Goal: Book appointment/travel/reservation

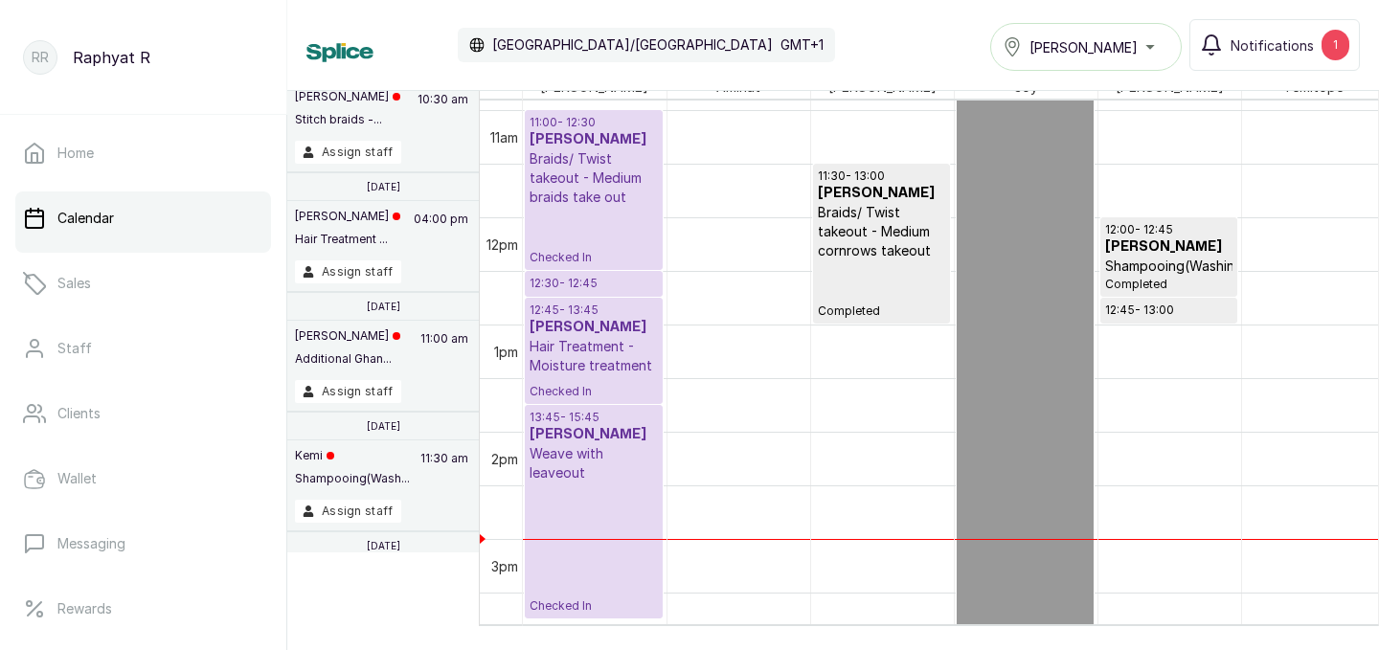
scroll to position [1227, 0]
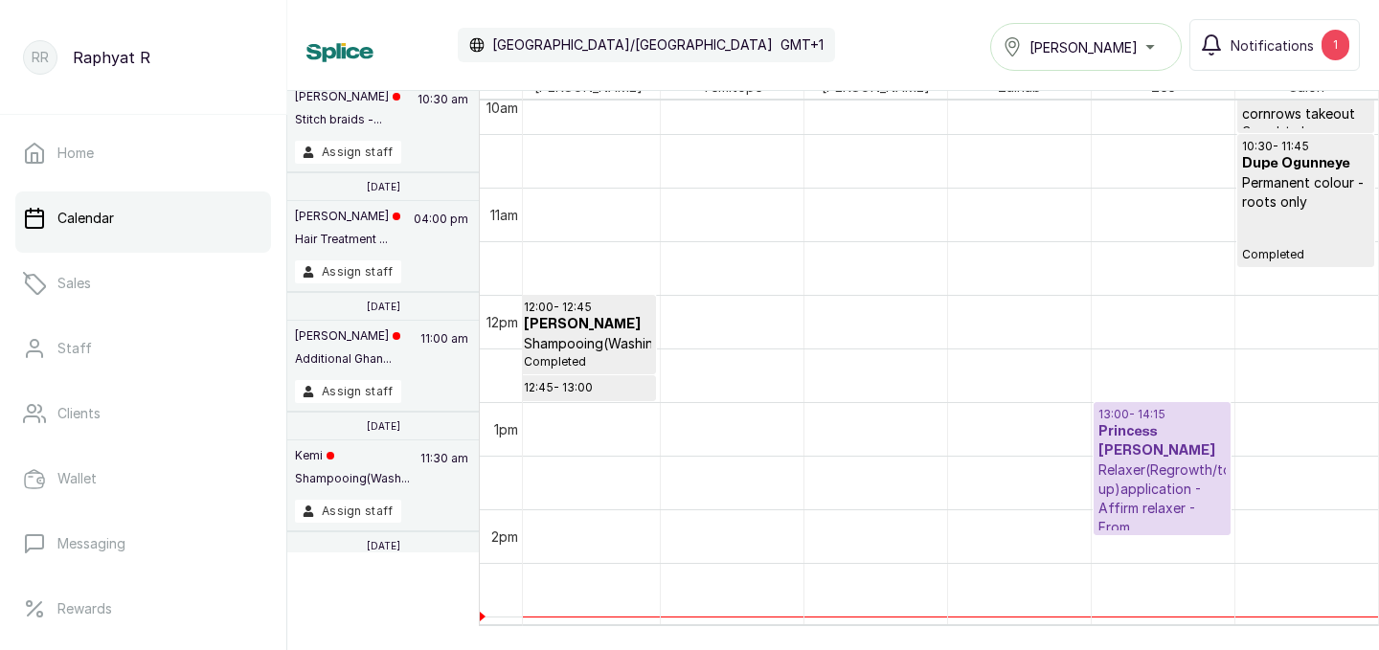
click at [1182, 479] on p "Relaxer(Regrowth/touch up)application - Affirm relaxer - From" at bounding box center [1161, 499] width 127 height 77
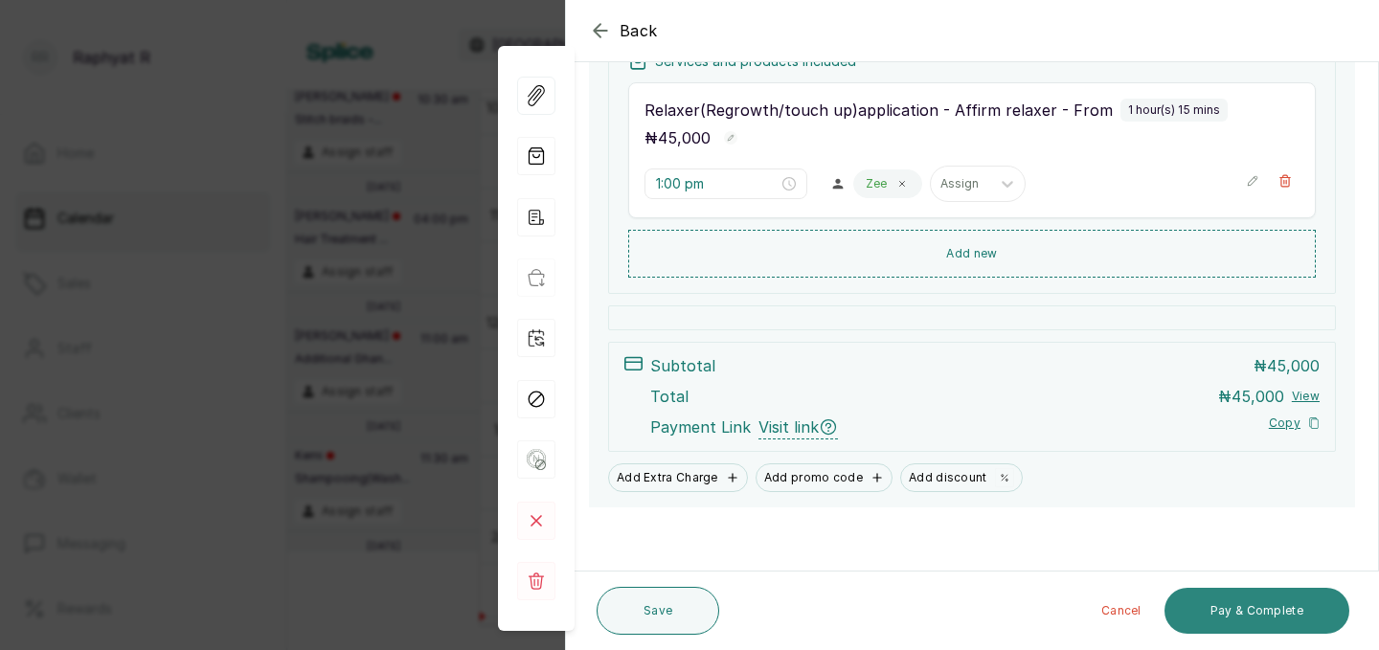
click at [1264, 598] on button "Pay & Complete" at bounding box center [1257, 611] width 185 height 46
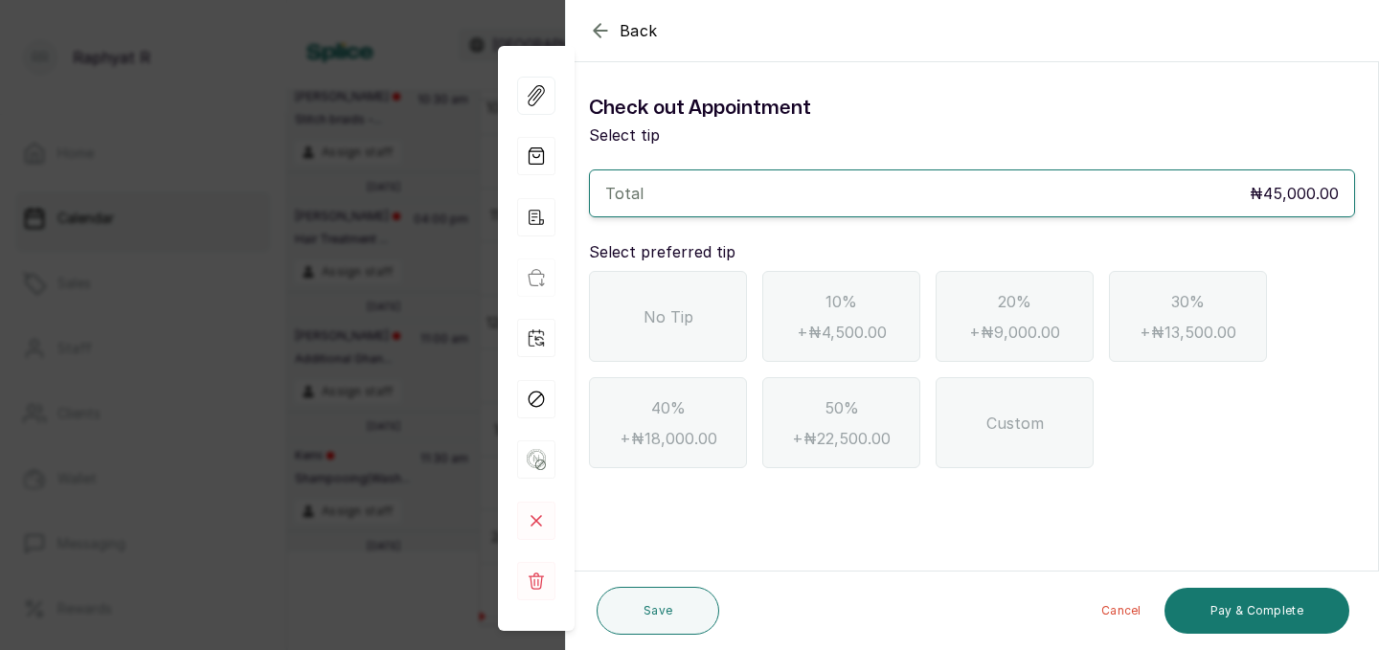
click at [685, 303] on div "No Tip" at bounding box center [668, 316] width 158 height 91
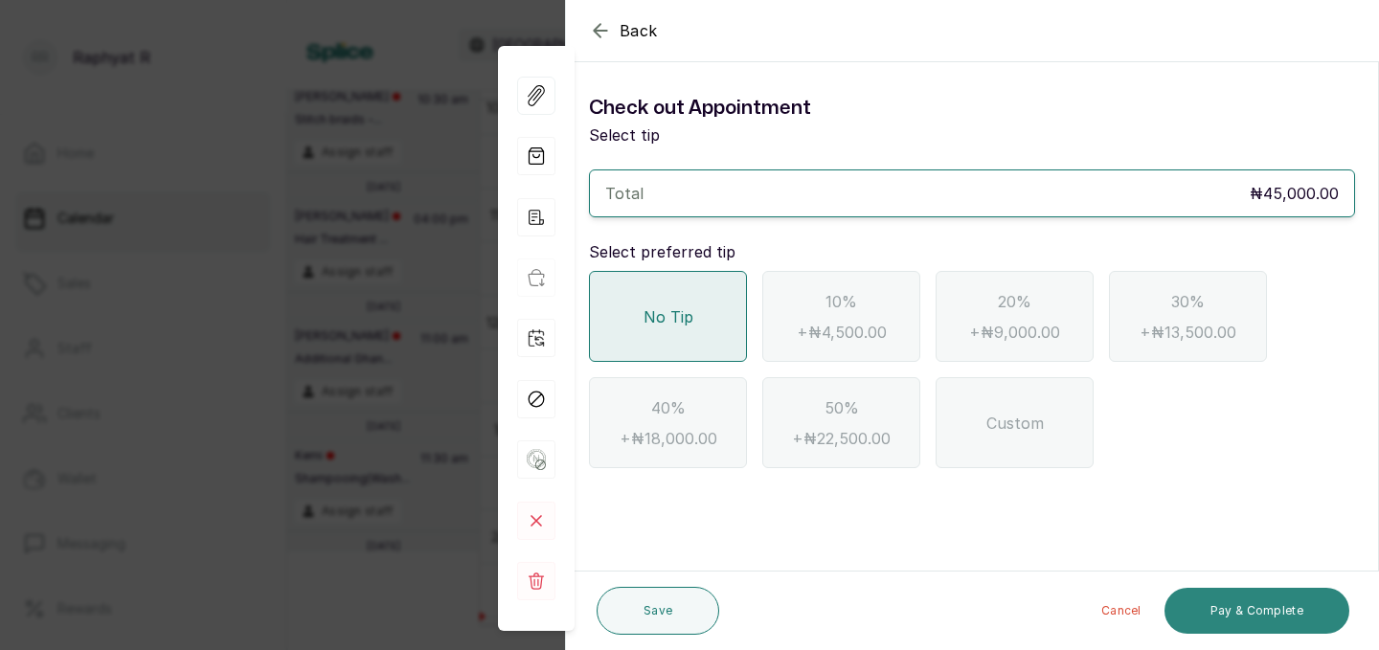
click at [1243, 607] on button "Pay & Complete" at bounding box center [1257, 611] width 185 height 46
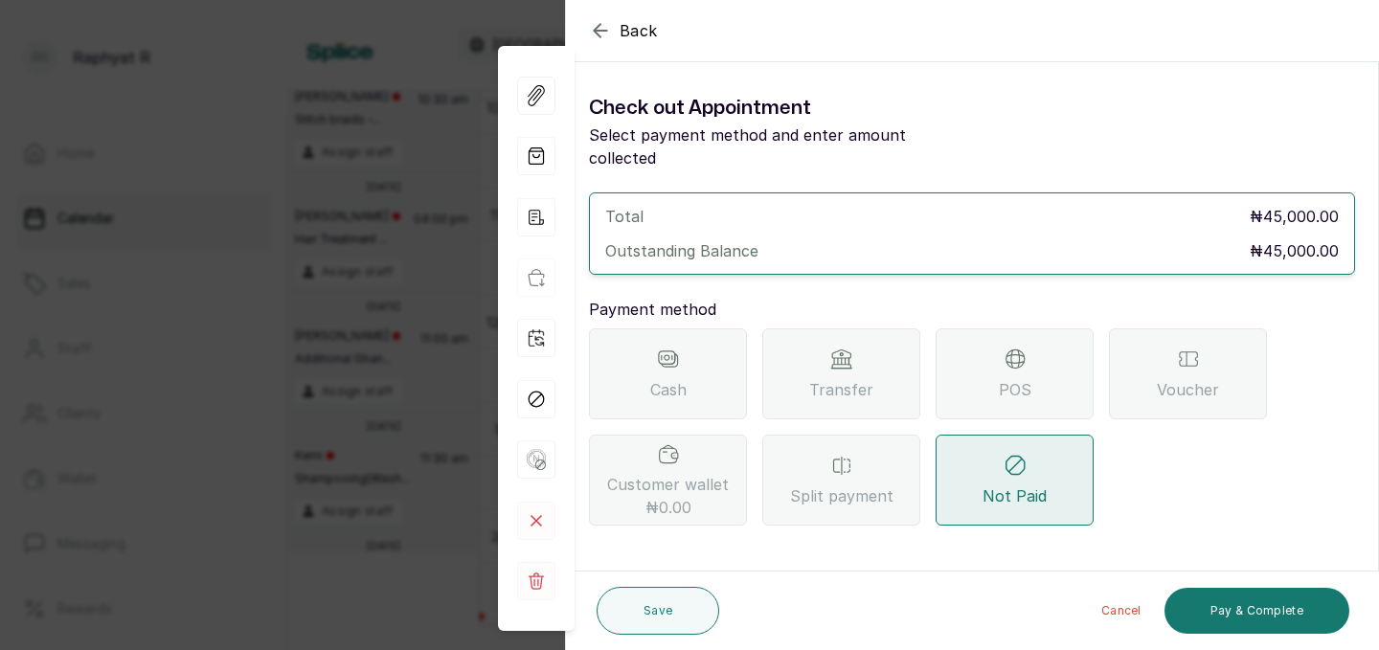
click at [865, 378] on span "Transfer" at bounding box center [841, 389] width 64 height 23
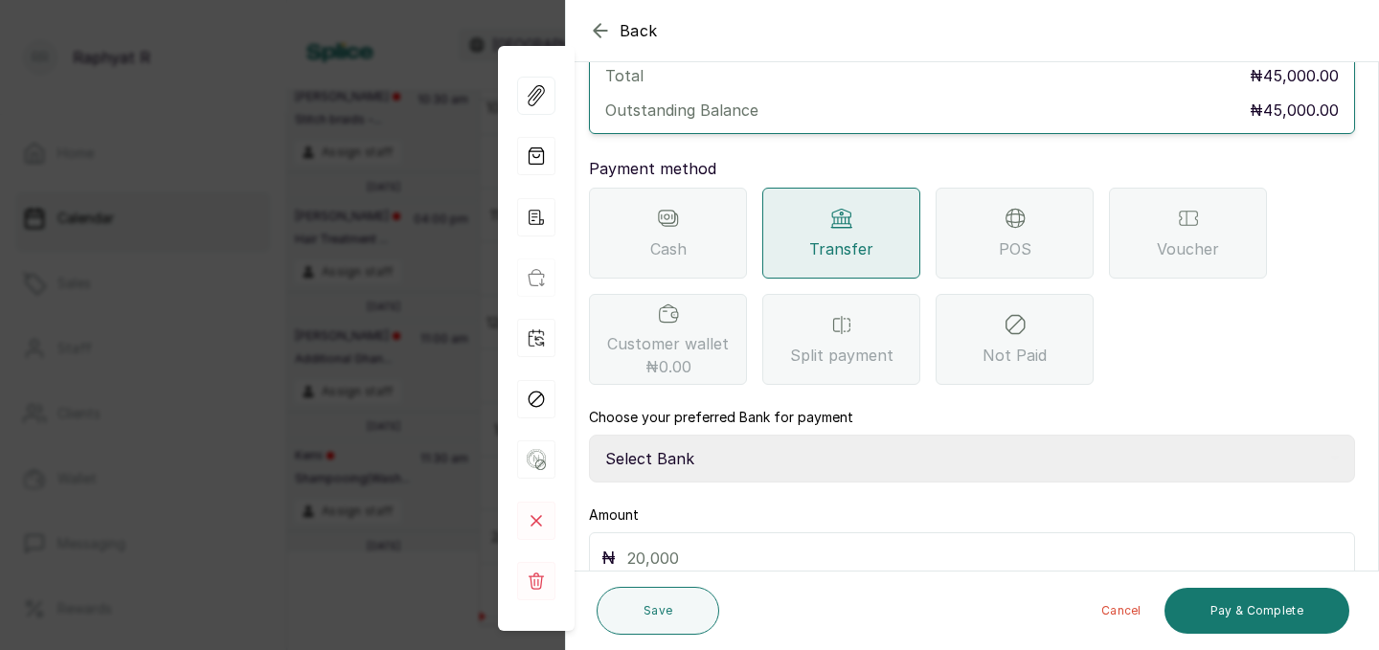
click at [686, 435] on select "Select Bank TRACTION(TRACTION) Providus Bank TASALAHQ HAIR AND BEAUTY Guaranty …" at bounding box center [972, 459] width 766 height 48
select select "d2e8ea74-1b1f-42b2-81f9-dacd6e382dd2"
click at [649, 545] on input "text" at bounding box center [984, 558] width 715 height 27
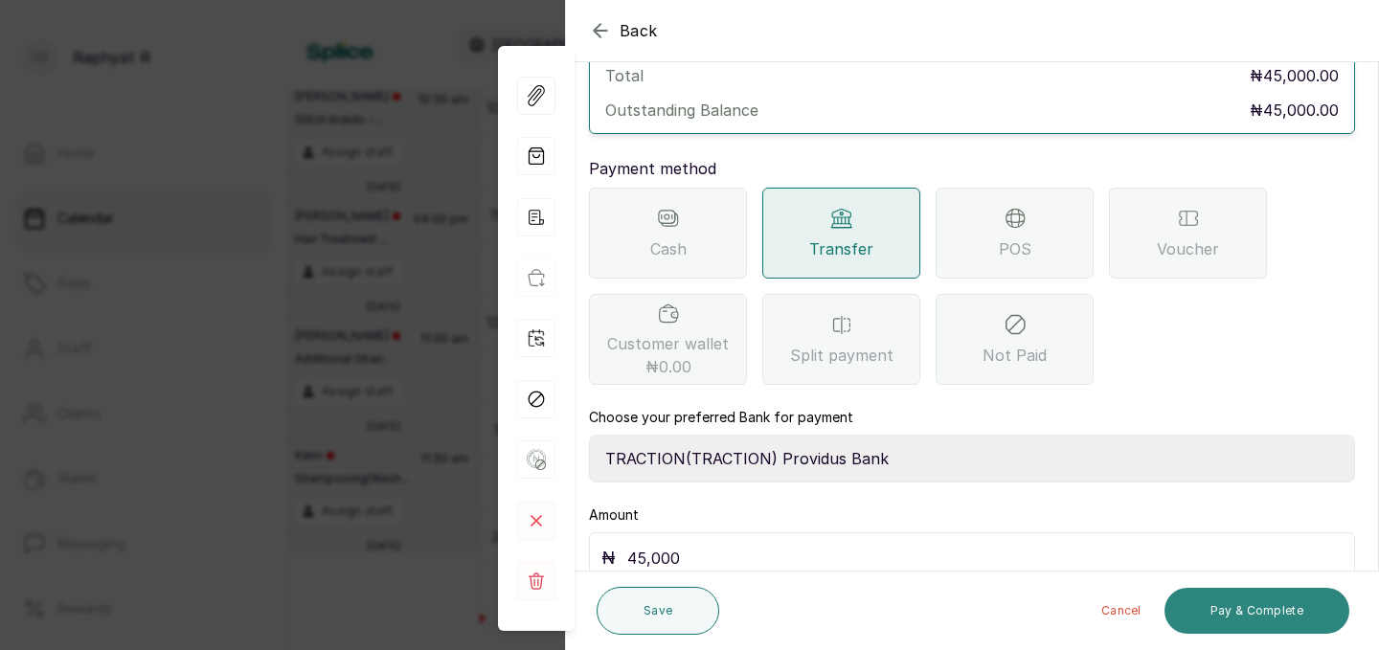
type input "45,000"
click at [1272, 600] on button "Pay & Complete" at bounding box center [1257, 611] width 185 height 46
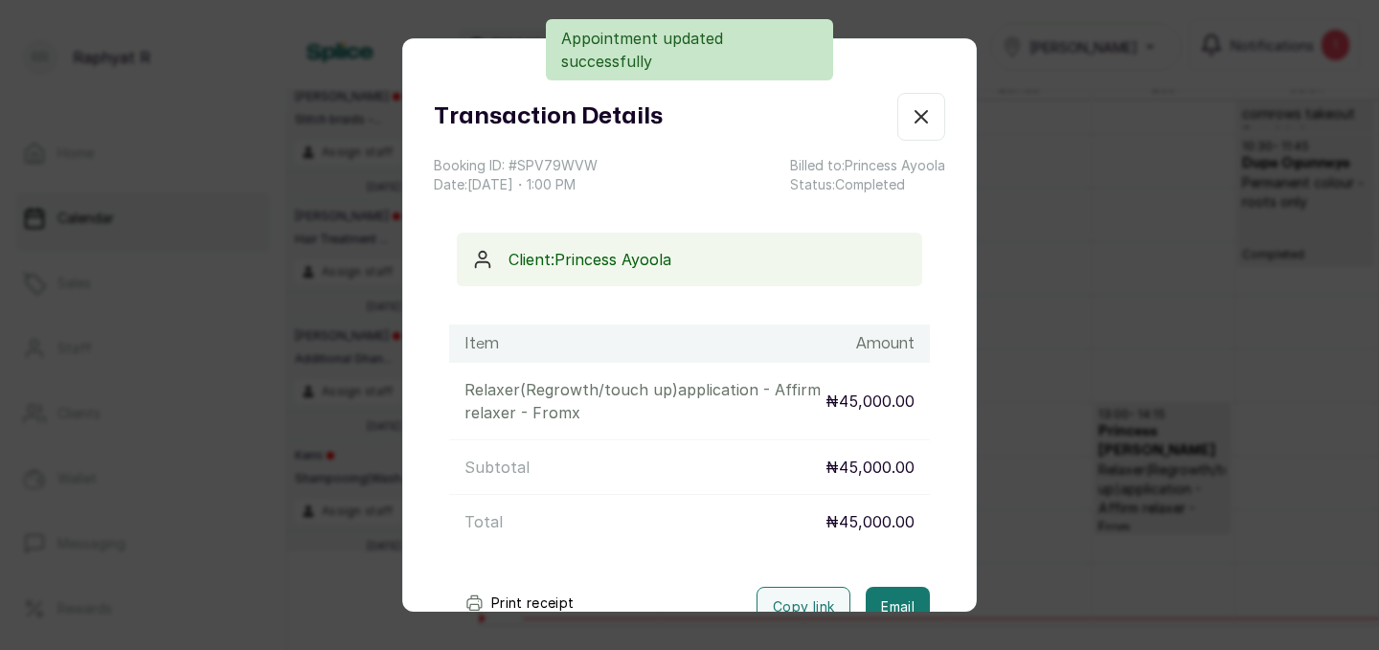
click at [929, 118] on icon "button" at bounding box center [921, 116] width 23 height 23
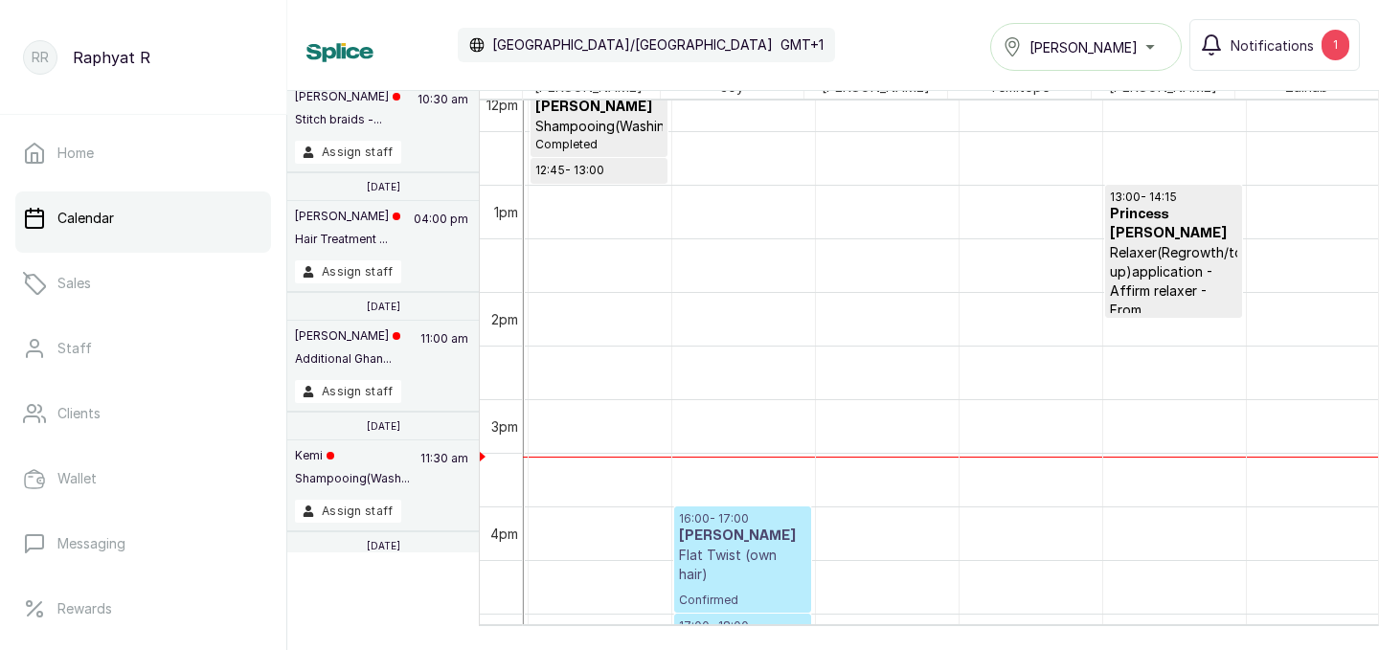
scroll to position [0, 570]
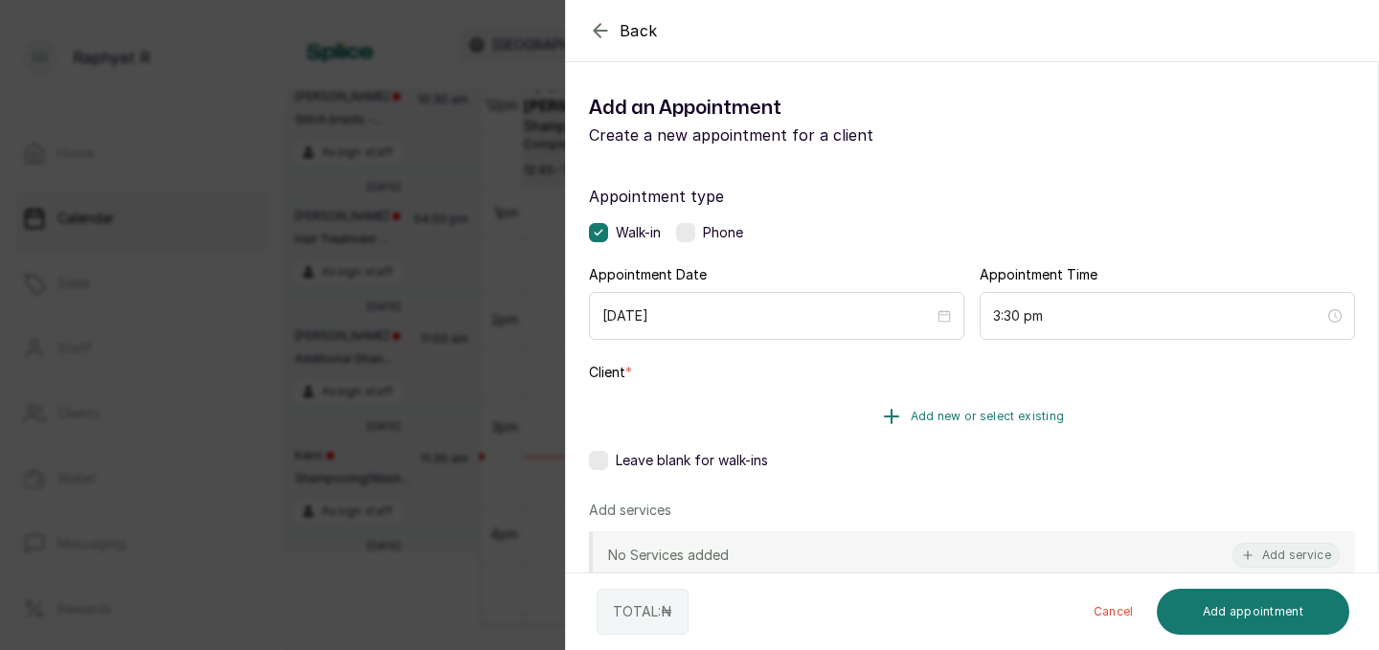
click at [1057, 403] on button "Add new or select existing" at bounding box center [972, 417] width 766 height 54
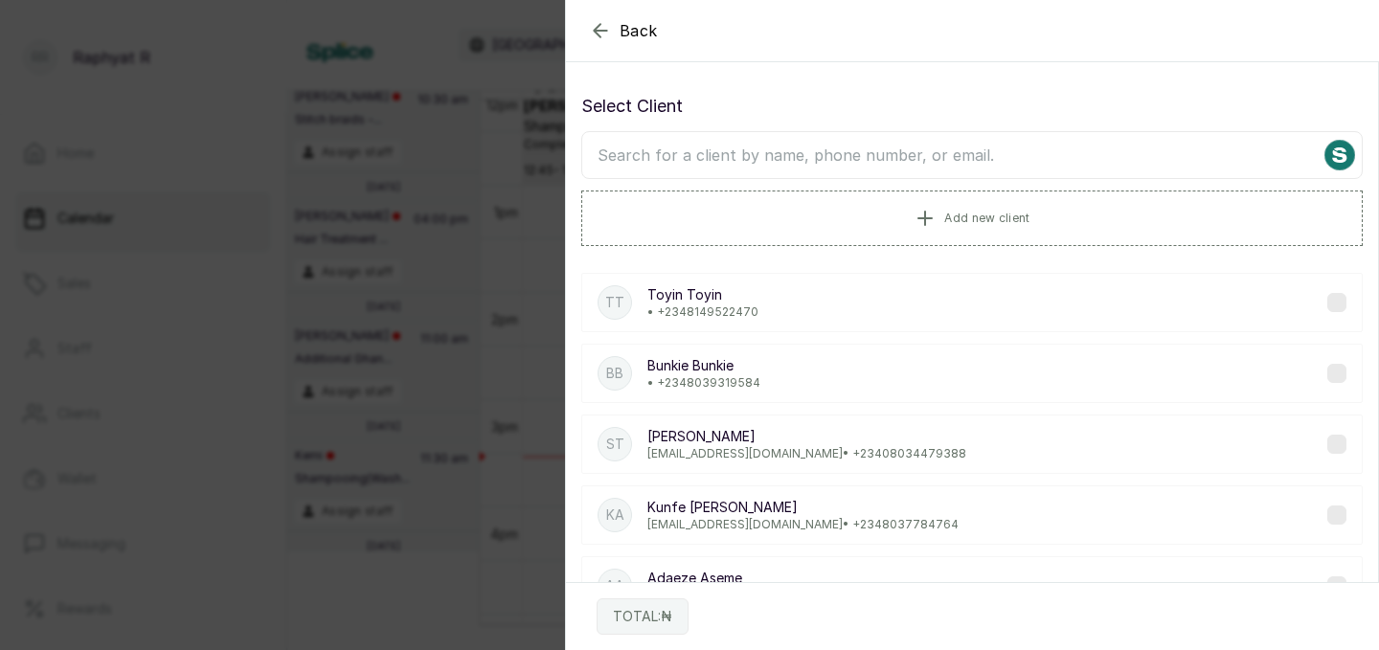
click at [622, 149] on input "text" at bounding box center [971, 155] width 781 height 48
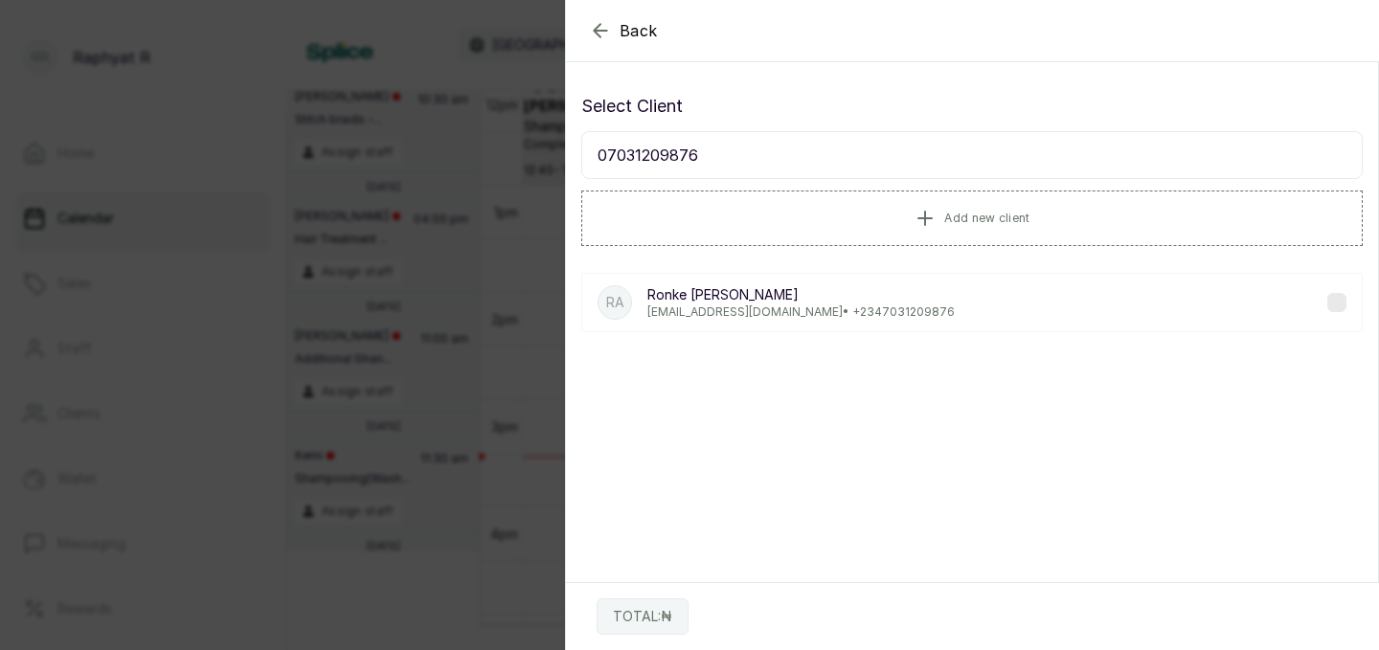
type input "07031209876"
click at [779, 299] on p "[PERSON_NAME]" at bounding box center [800, 294] width 307 height 19
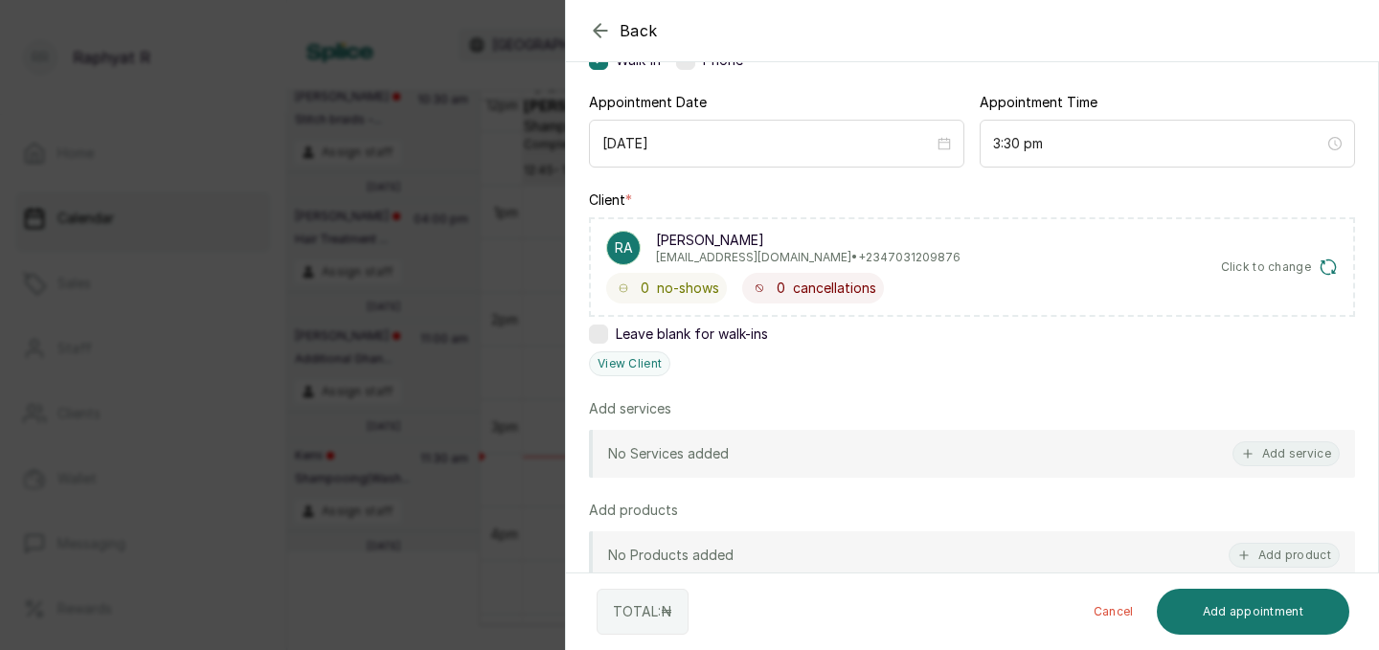
scroll to position [210, 0]
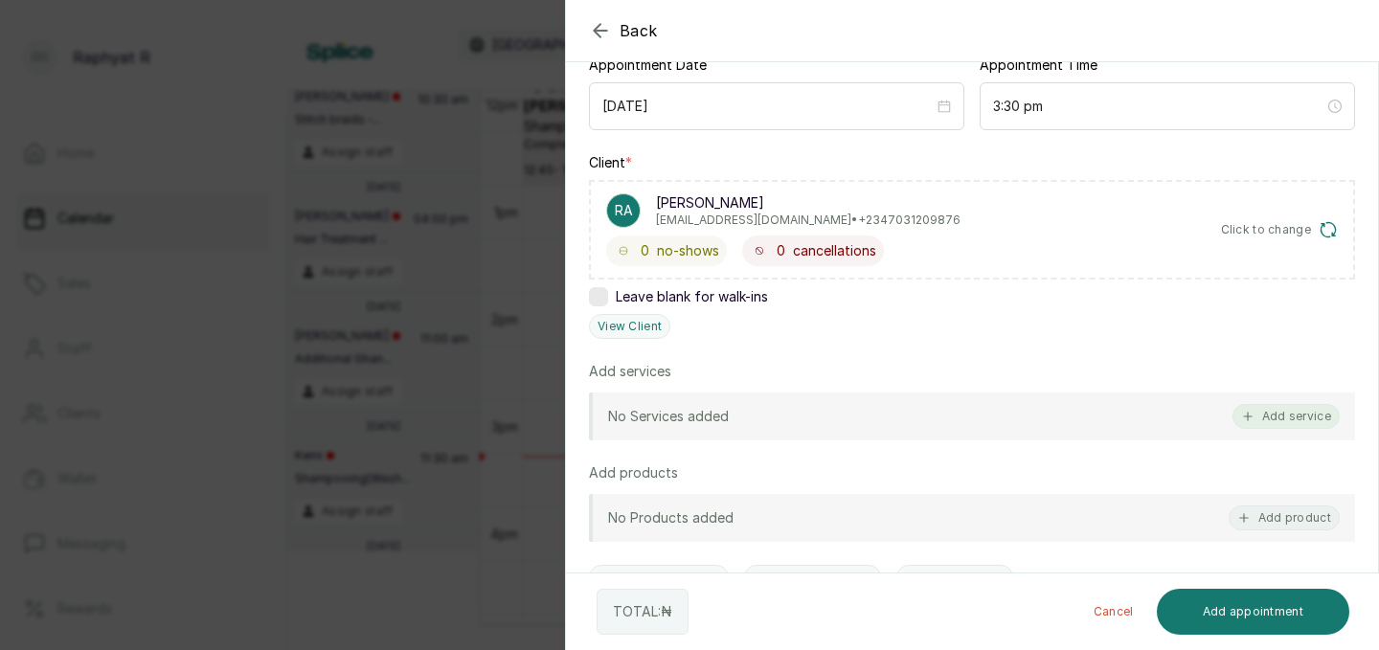
click at [1293, 410] on button "Add service" at bounding box center [1286, 416] width 107 height 25
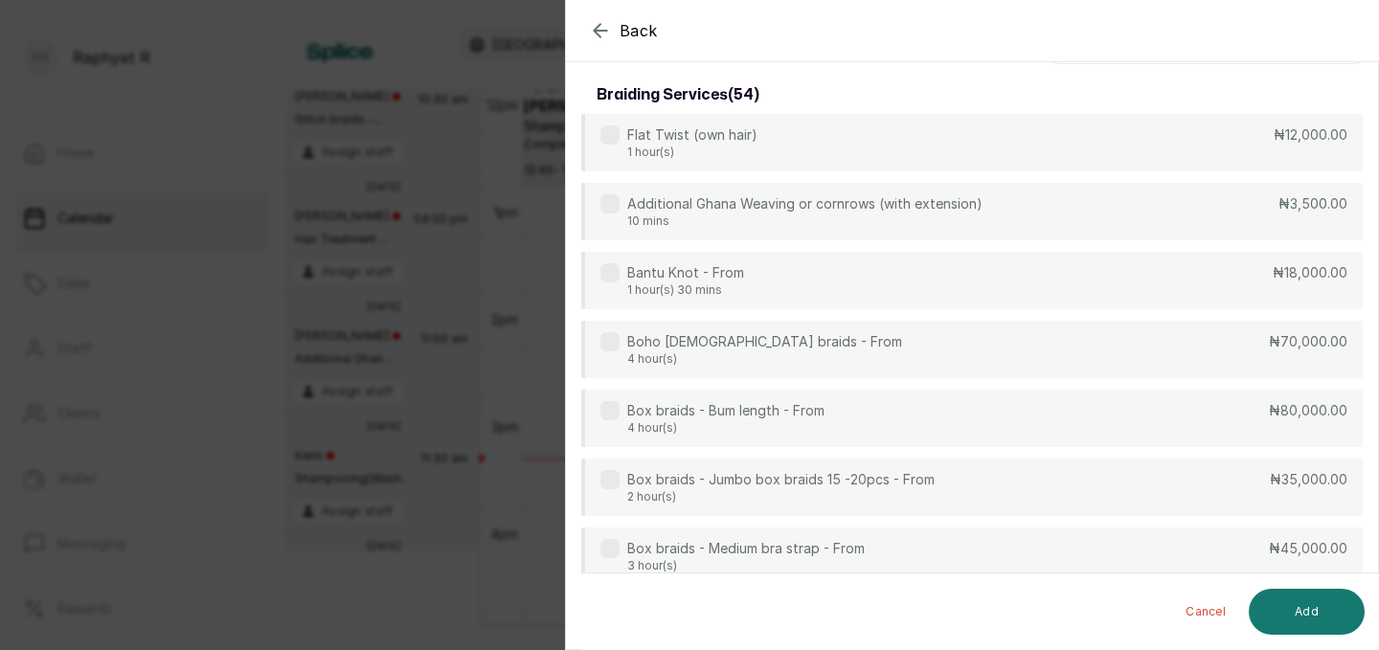
scroll to position [0, 0]
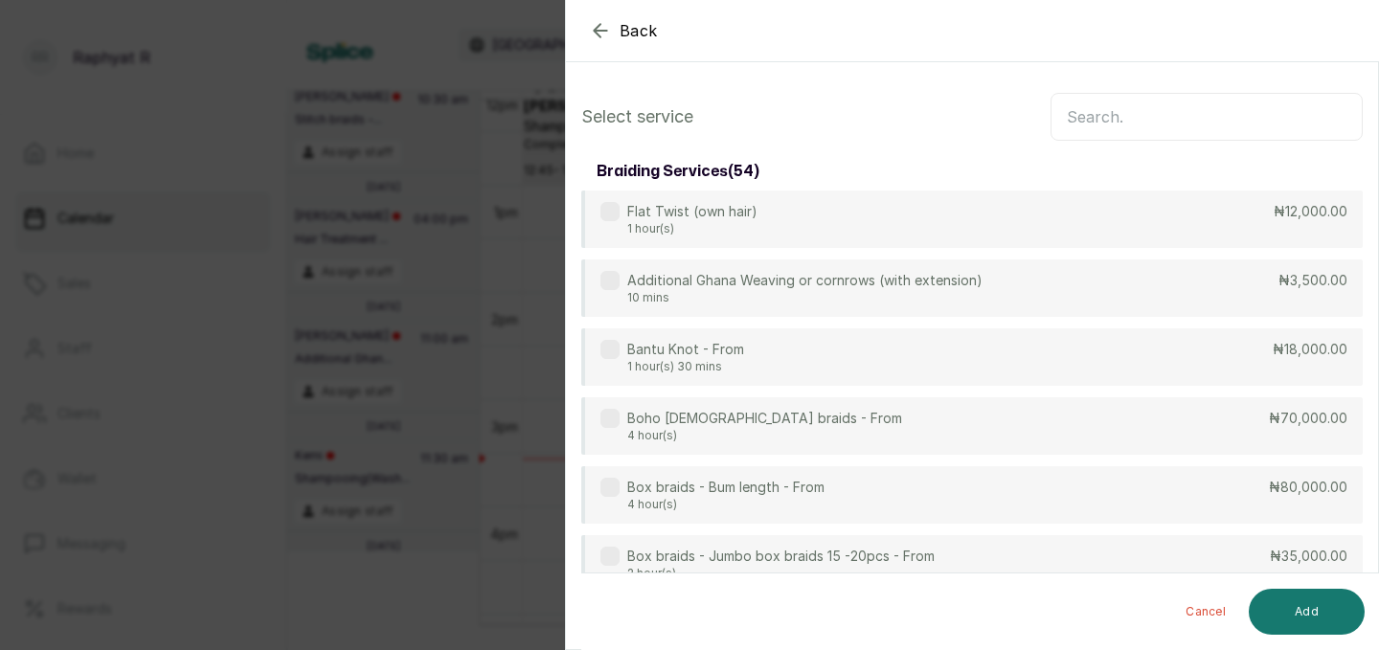
click at [1081, 108] on input "text" at bounding box center [1207, 117] width 312 height 48
type input "b"
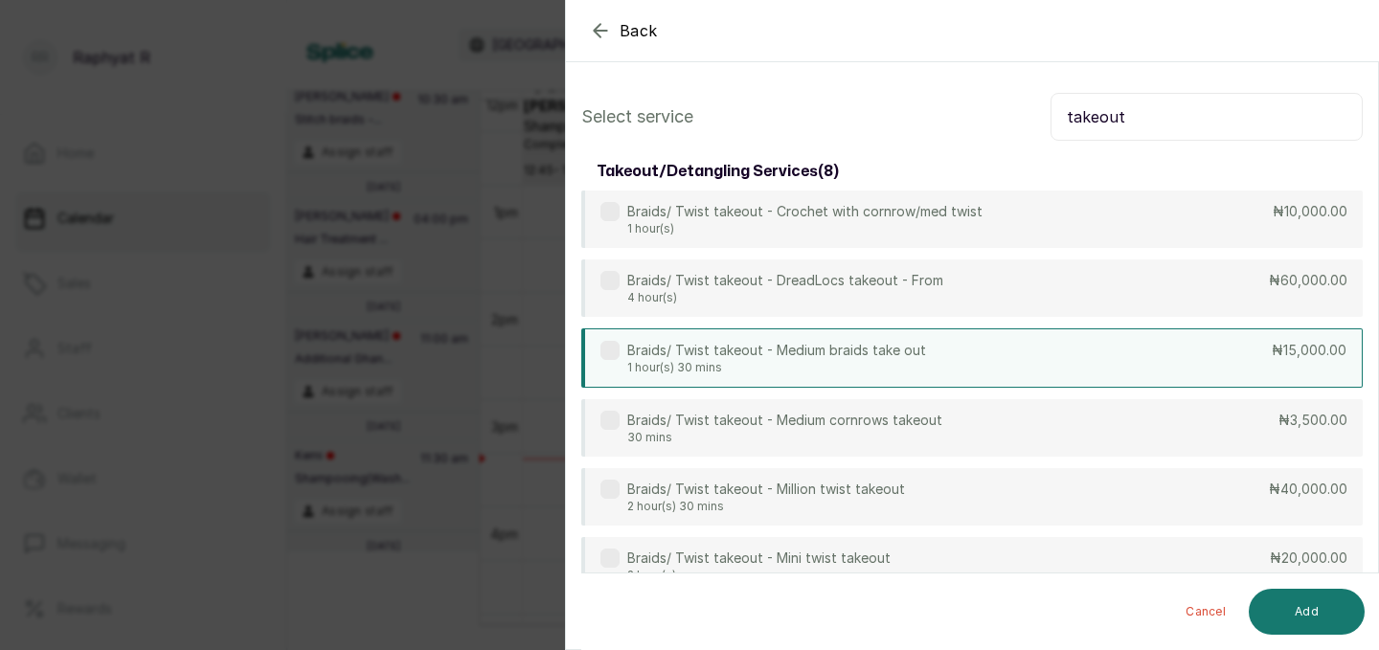
type input "takeout"
click at [1272, 353] on div "Braids/ Twist takeout - Medium braids take out 1 hour(s) 30 mins ₦15,000.00" at bounding box center [971, 357] width 781 height 59
click at [1302, 616] on button "Add" at bounding box center [1307, 612] width 116 height 46
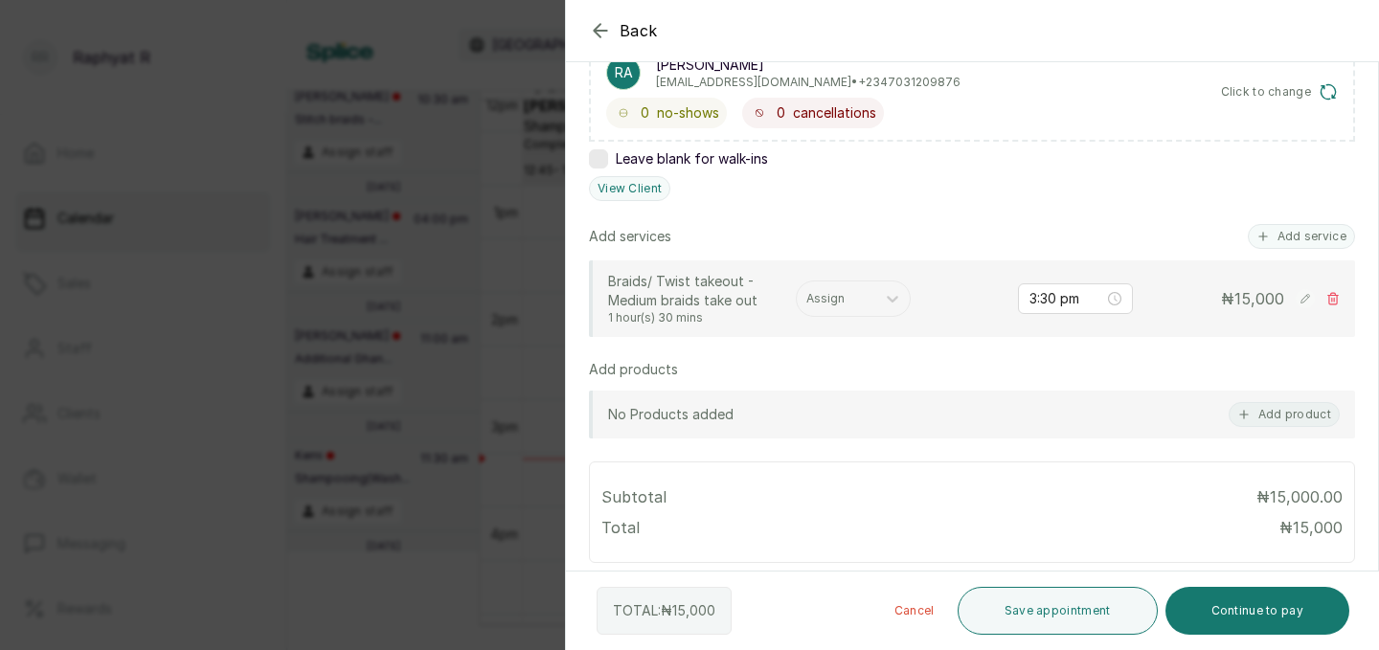
scroll to position [380, 0]
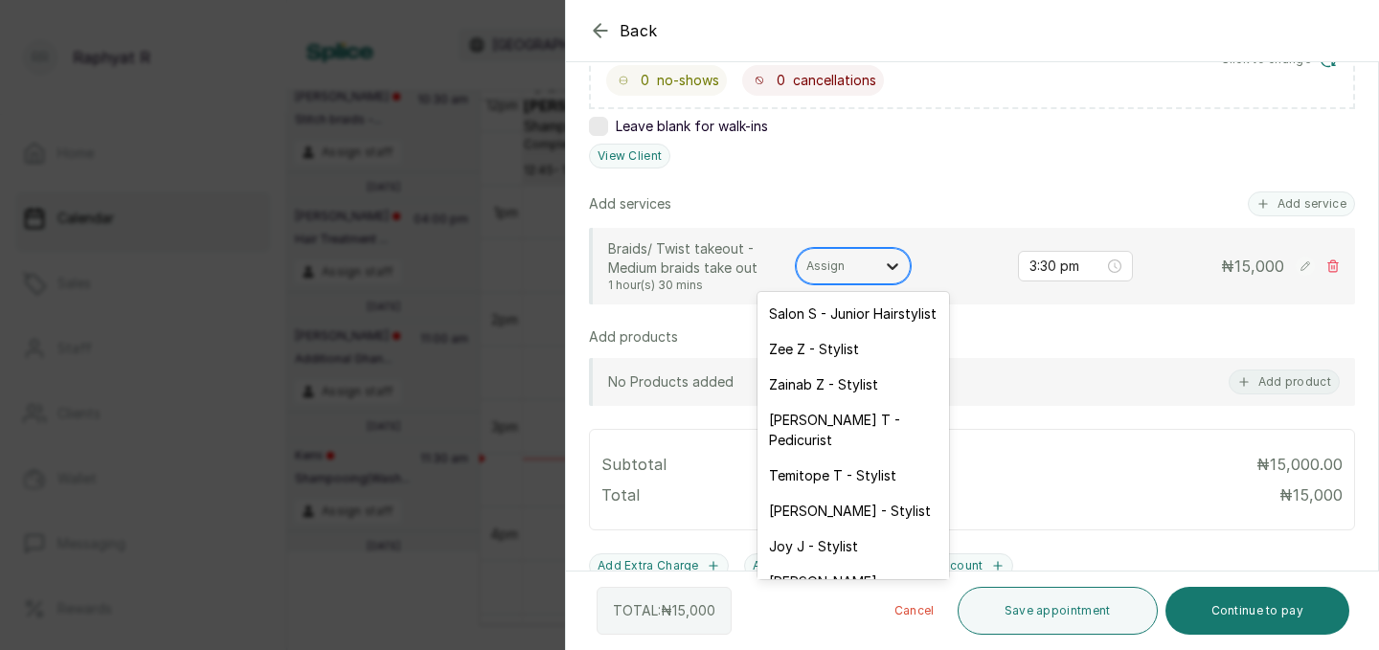
click at [891, 269] on icon at bounding box center [892, 266] width 19 height 19
click at [862, 315] on div "Salon S - Junior Hairstylist" at bounding box center [854, 313] width 192 height 35
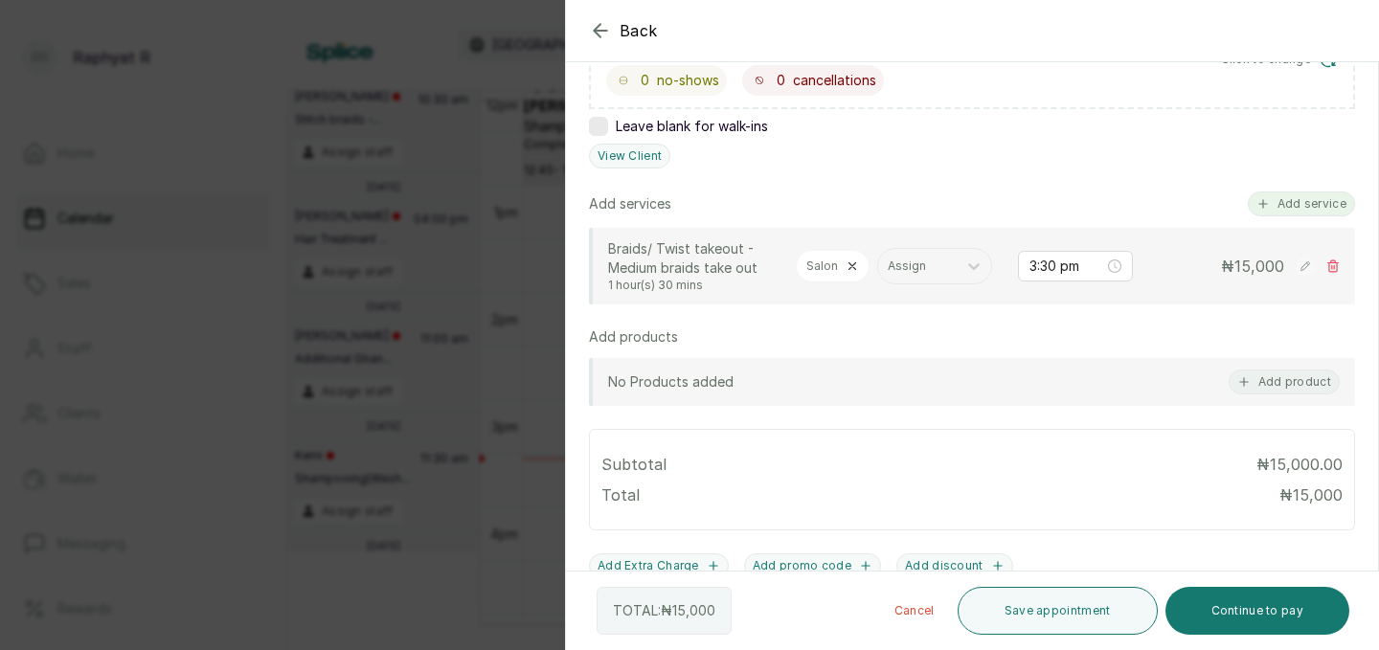
click at [1287, 199] on button "Add service" at bounding box center [1301, 204] width 107 height 25
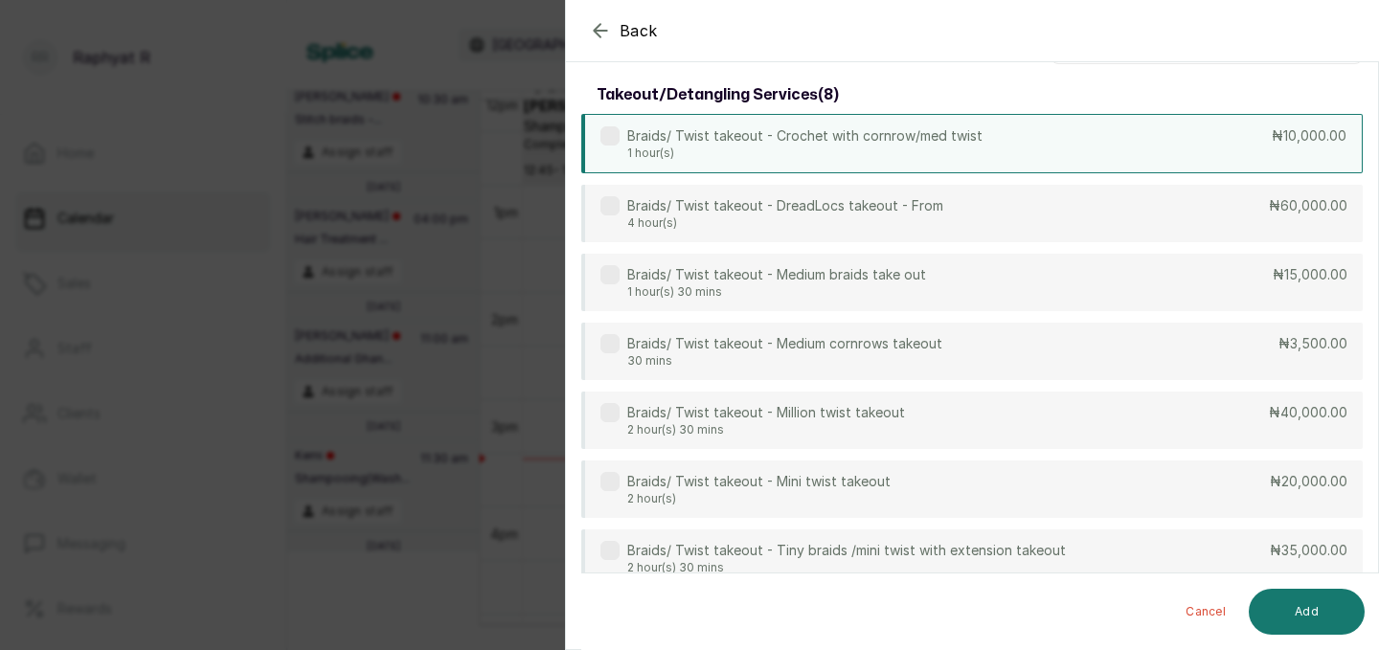
scroll to position [0, 0]
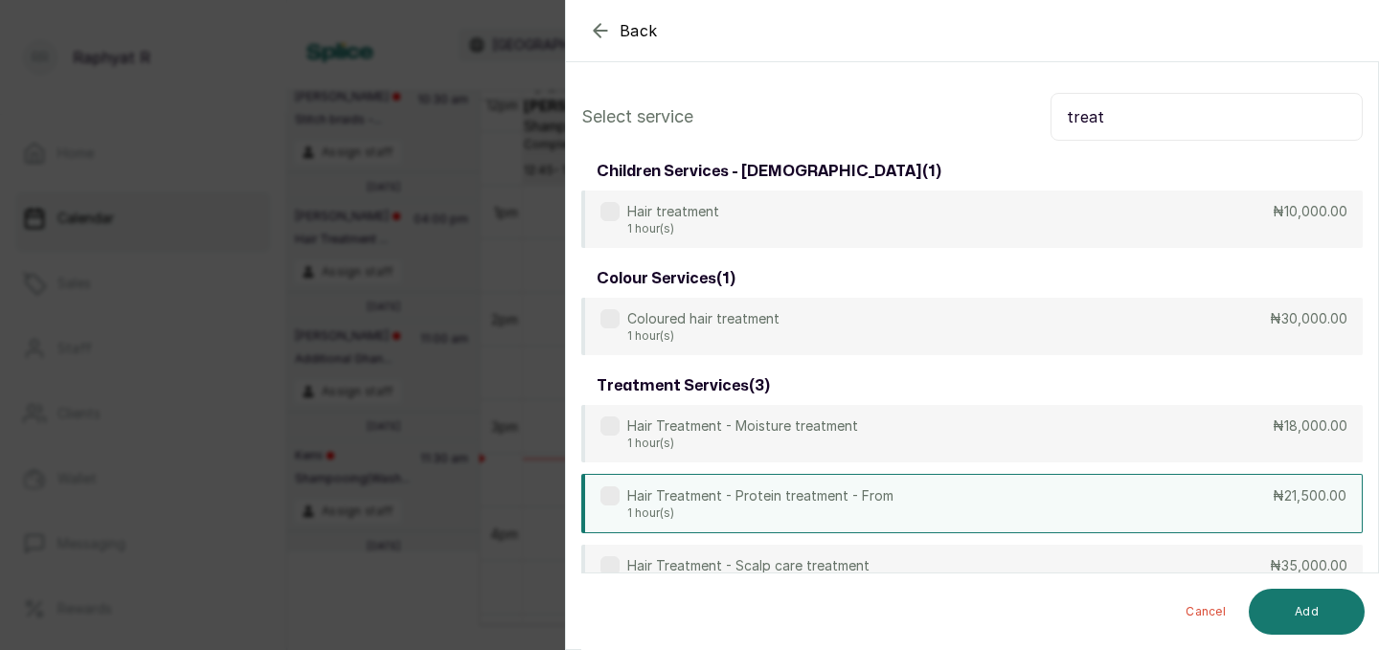
type input "treat"
click at [1177, 493] on div "Hair Treatment - Protein treatment - From 1 hour(s) ₦21,500.00" at bounding box center [971, 503] width 781 height 59
click at [1330, 605] on button "Add" at bounding box center [1307, 612] width 116 height 46
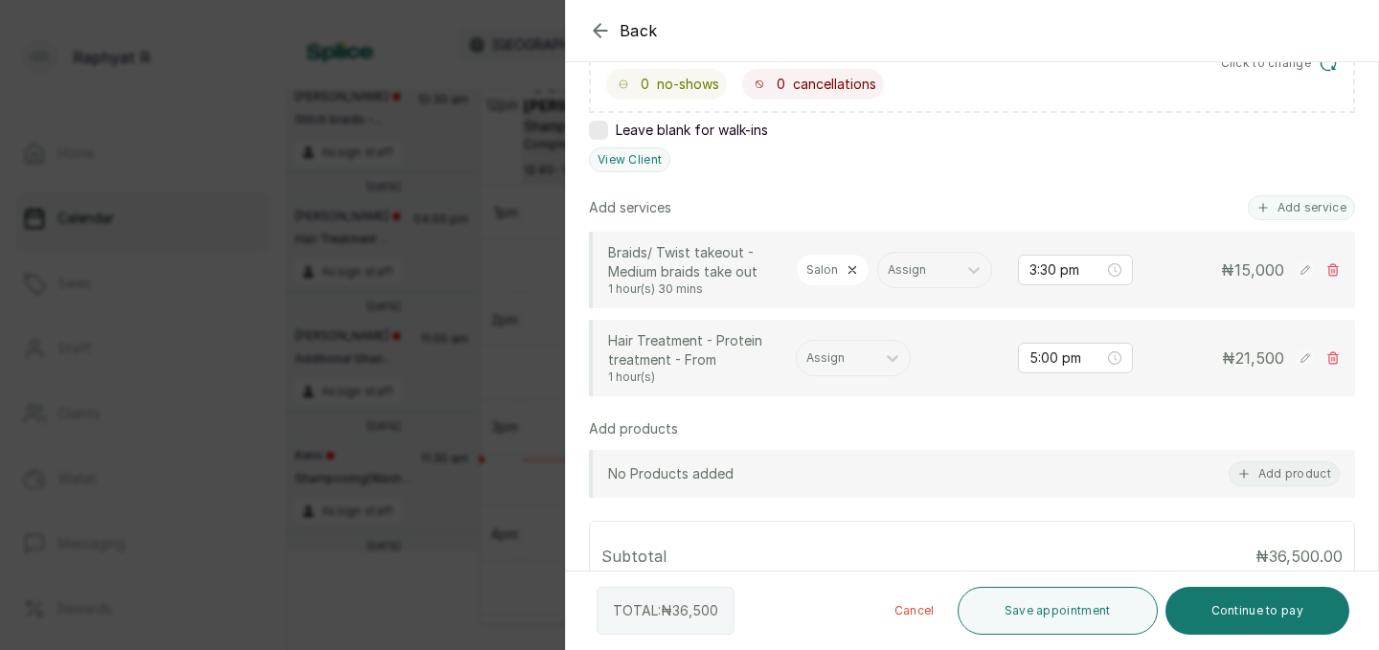
scroll to position [386, 0]
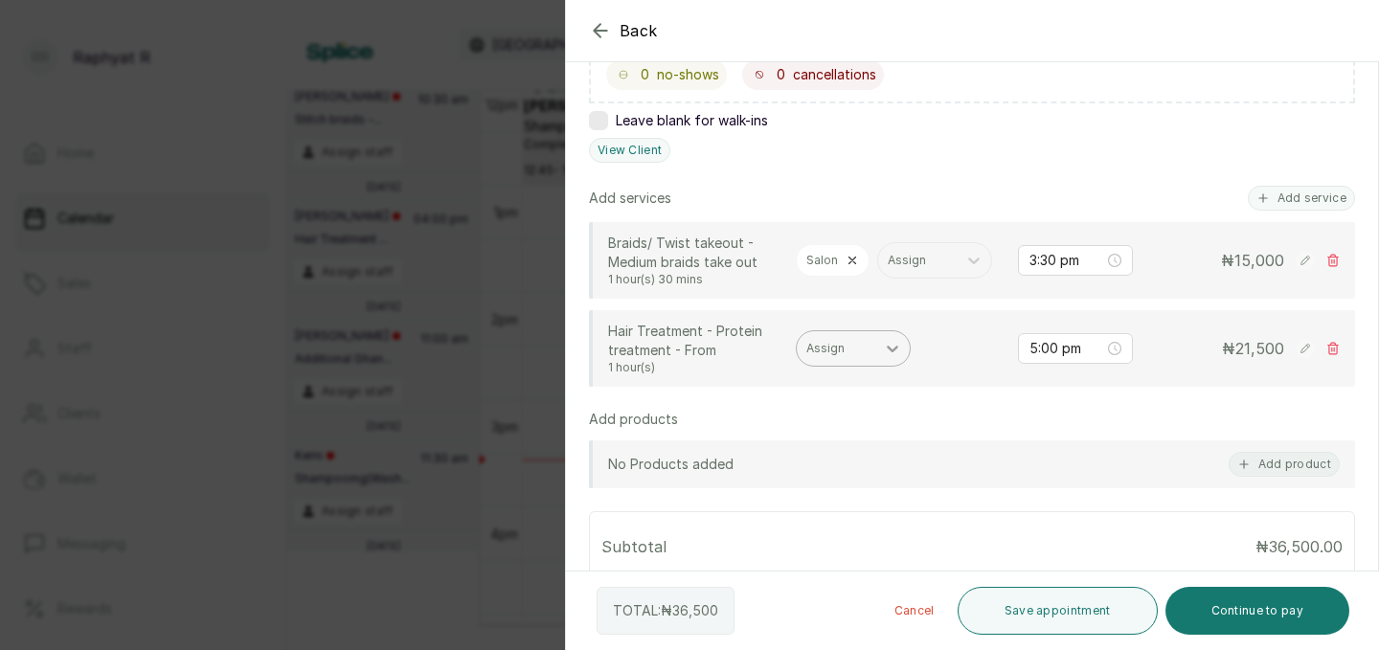
click at [894, 344] on icon at bounding box center [892, 348] width 19 height 19
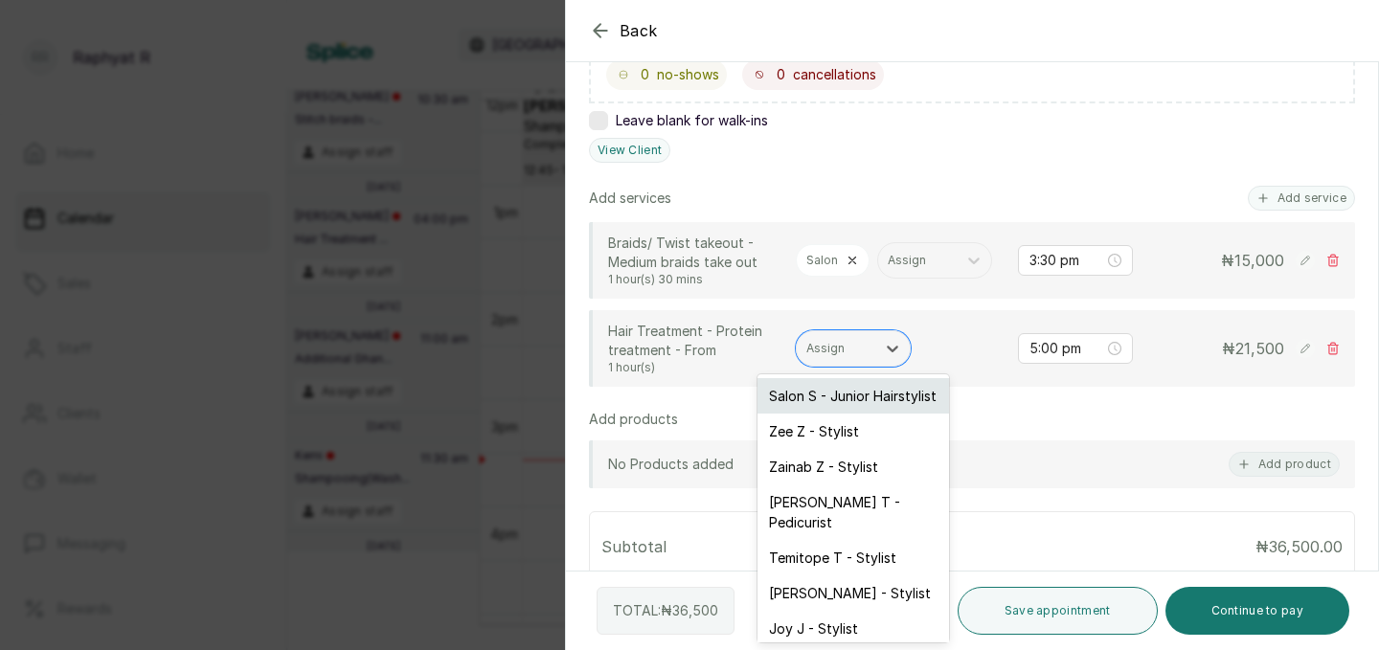
click at [858, 387] on div "Salon S - Junior Hairstylist" at bounding box center [854, 395] width 192 height 35
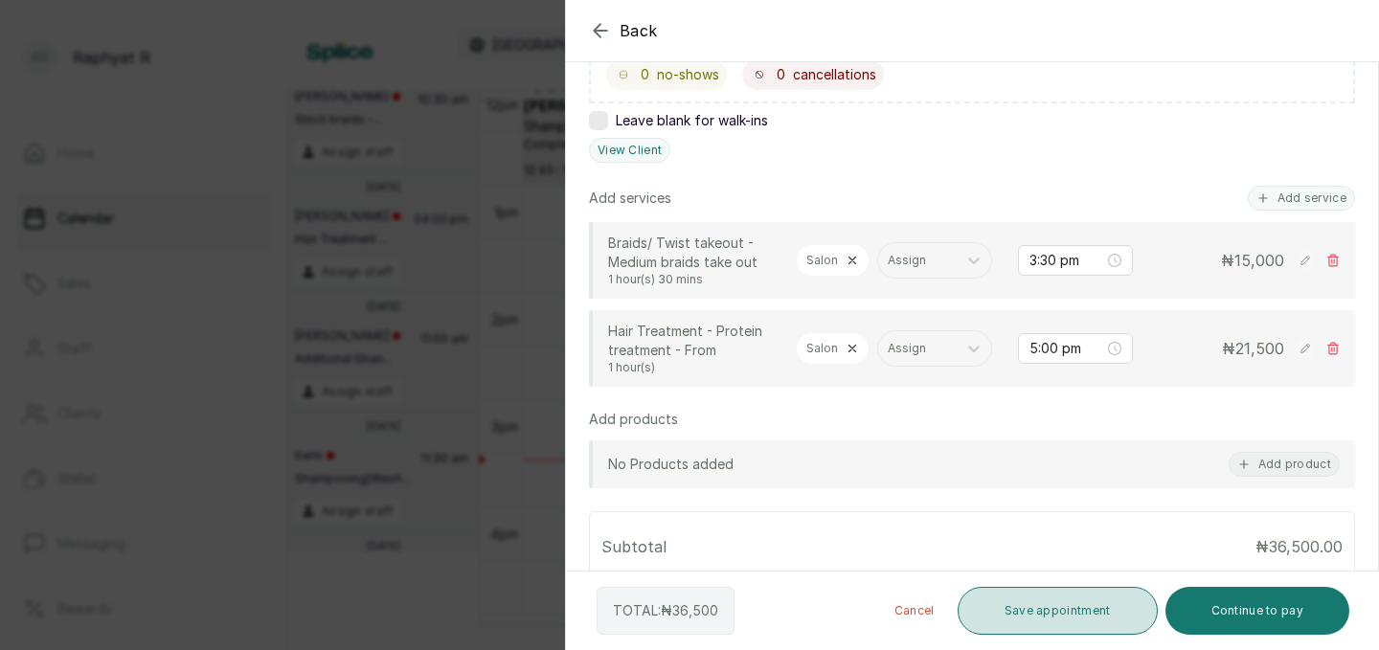
click at [1049, 604] on button "Save appointment" at bounding box center [1058, 611] width 200 height 48
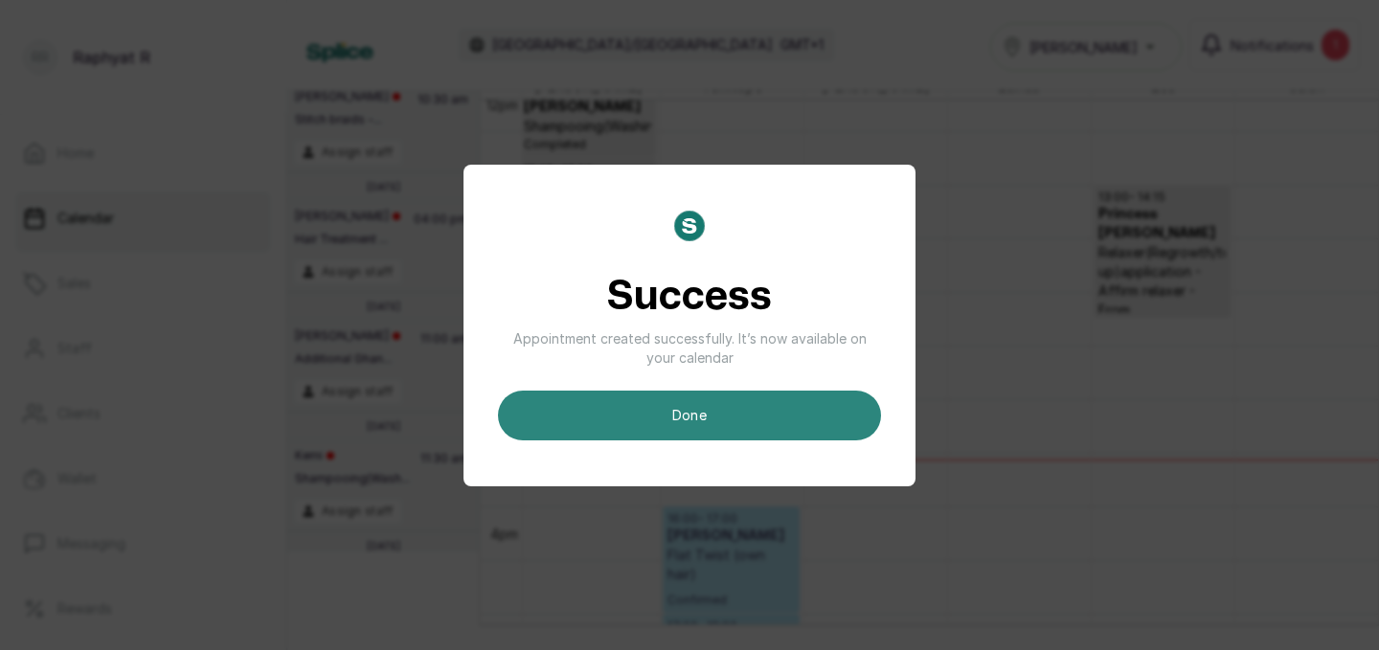
click at [685, 417] on button "done" at bounding box center [689, 416] width 383 height 50
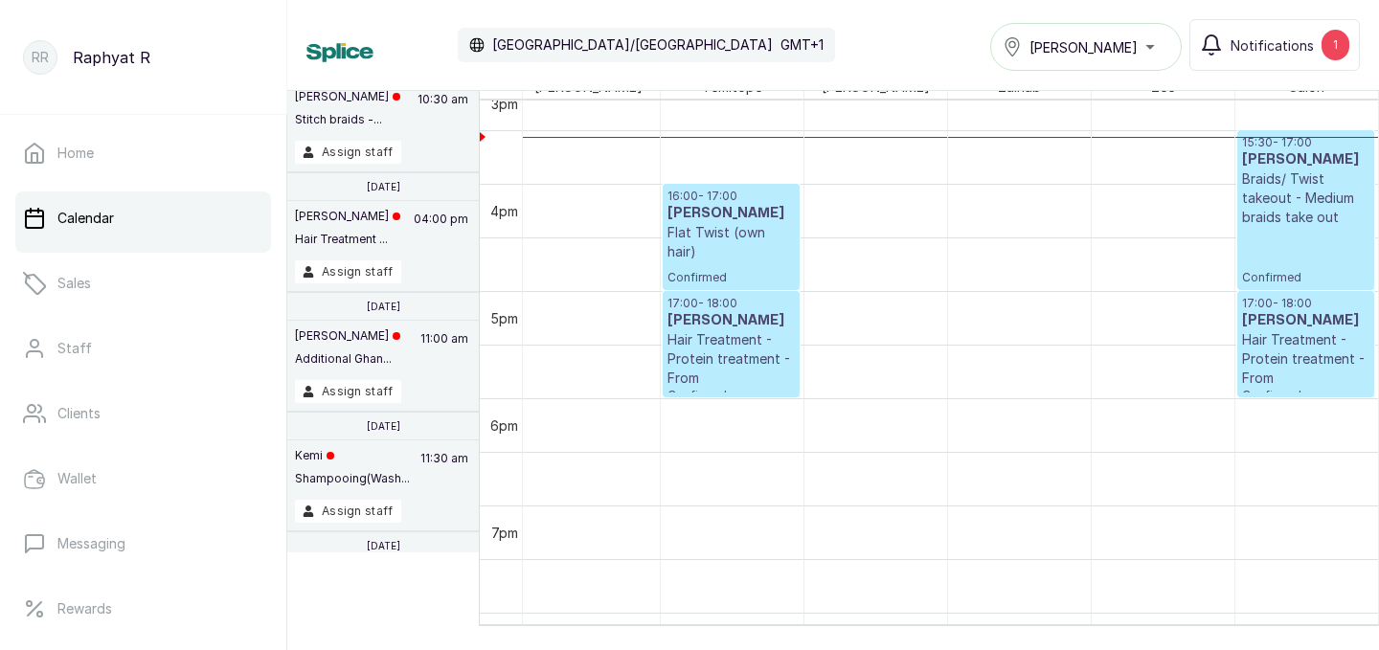
scroll to position [1649, 581]
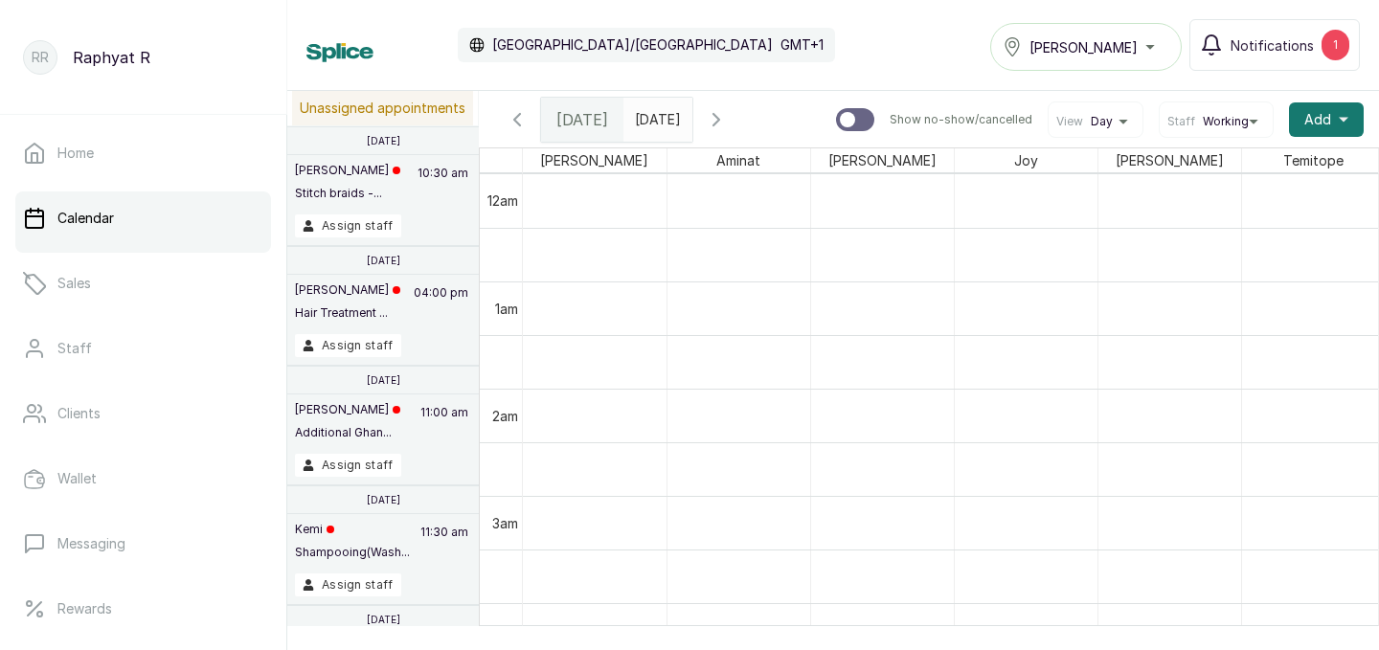
type input "dd/MM/yyyy"
click at [655, 108] on input "dd/MM/yyyy" at bounding box center [639, 115] width 31 height 33
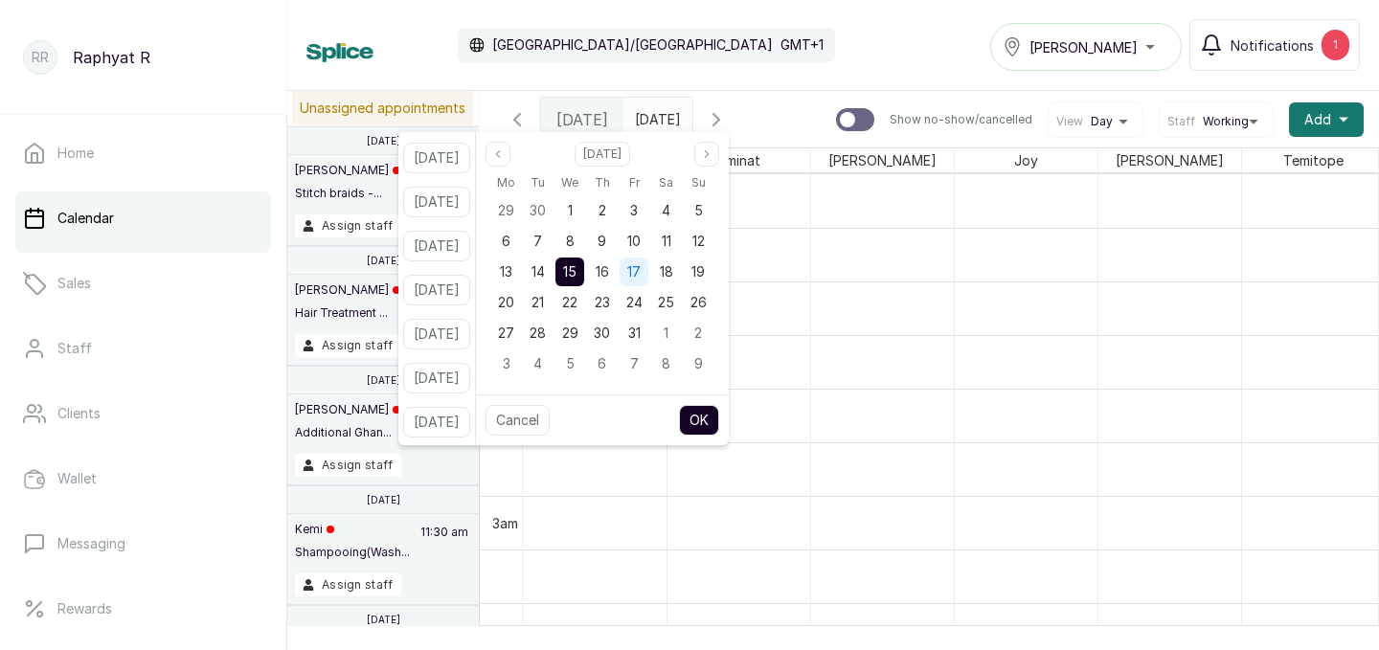
click at [641, 268] on span "17" at bounding box center [633, 271] width 13 height 16
click at [719, 410] on button "OK" at bounding box center [699, 420] width 40 height 31
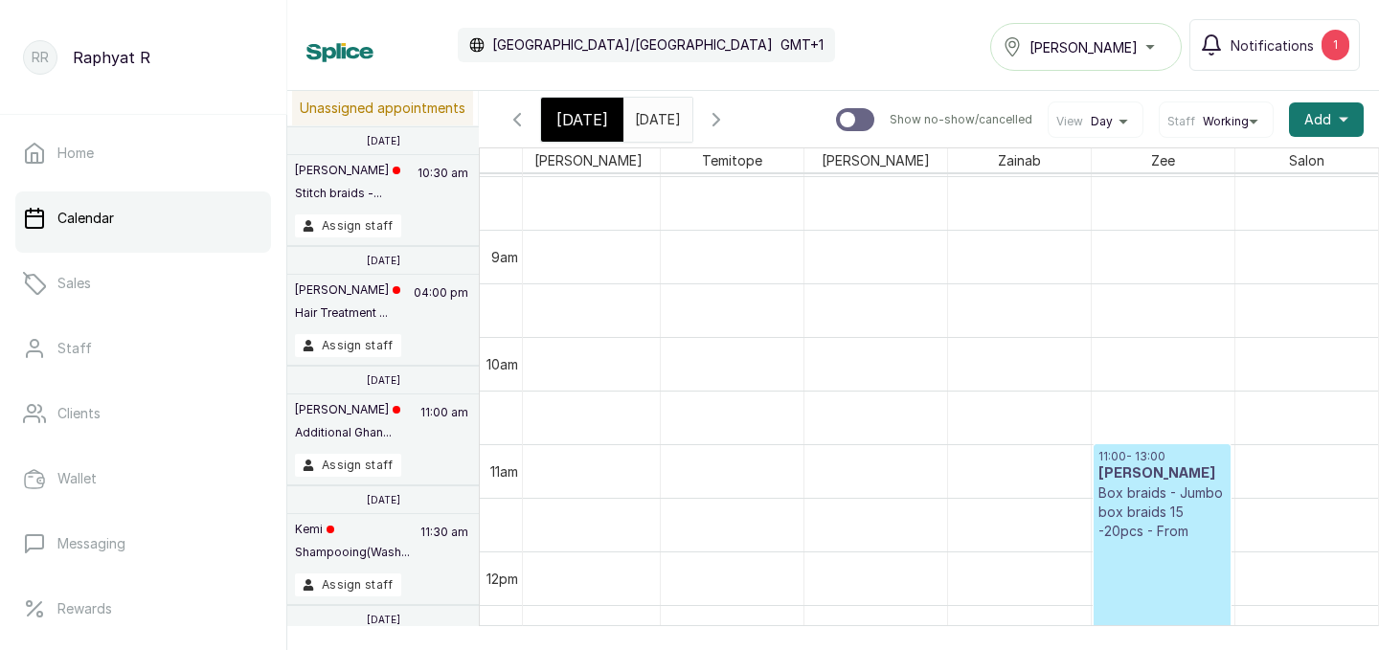
click at [655, 117] on input "[DATE]" at bounding box center [639, 115] width 31 height 33
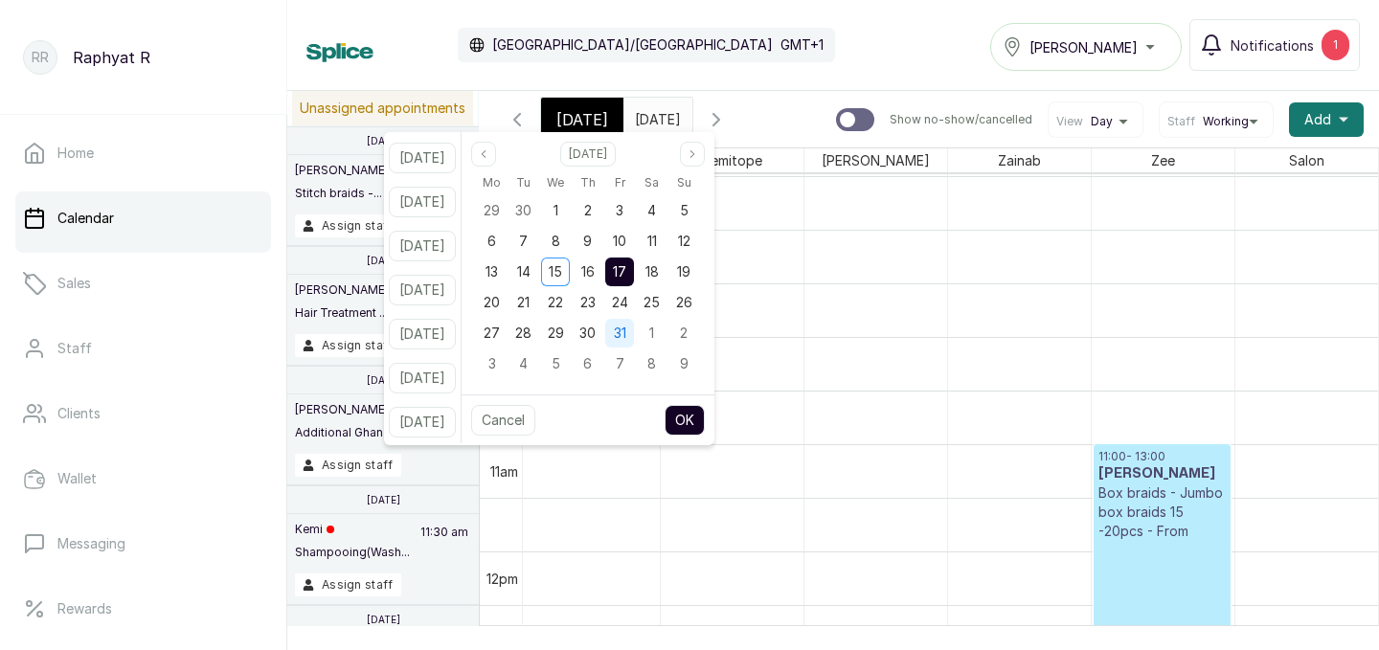
click at [626, 327] on span "31" at bounding box center [620, 333] width 12 height 16
click at [705, 419] on button "OK" at bounding box center [685, 420] width 40 height 31
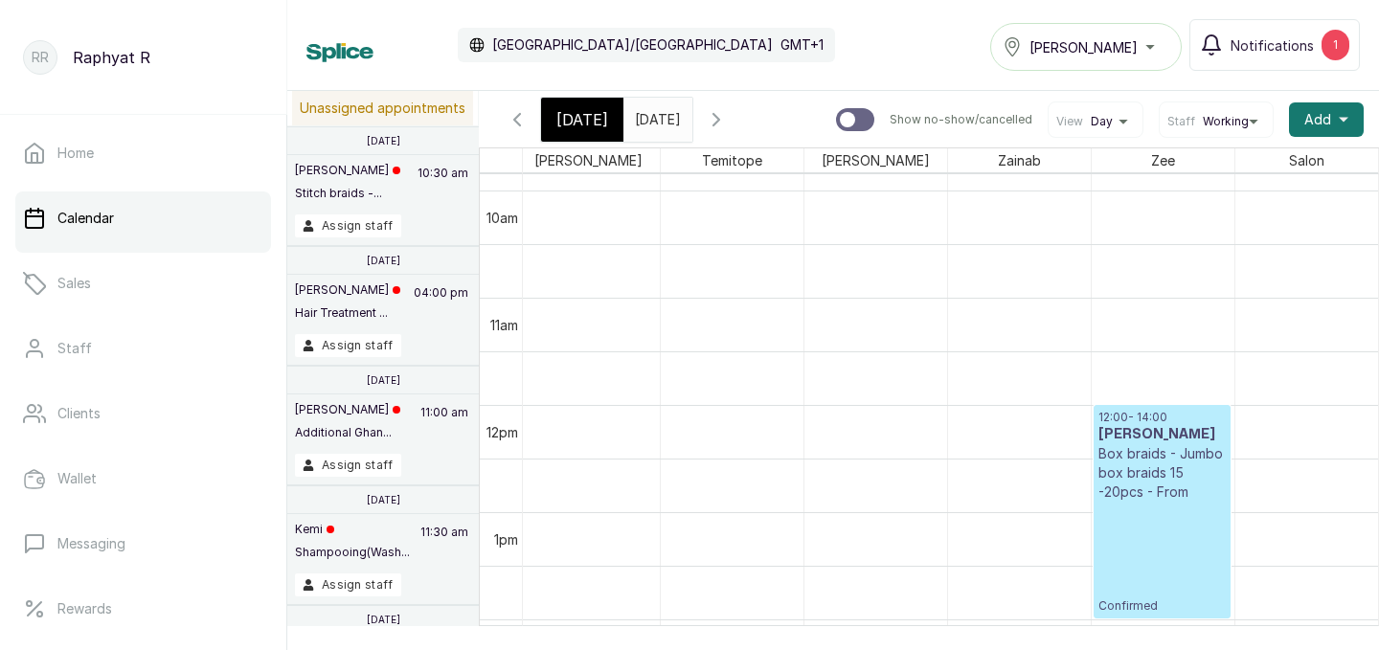
click at [578, 116] on span "[DATE]" at bounding box center [582, 119] width 52 height 23
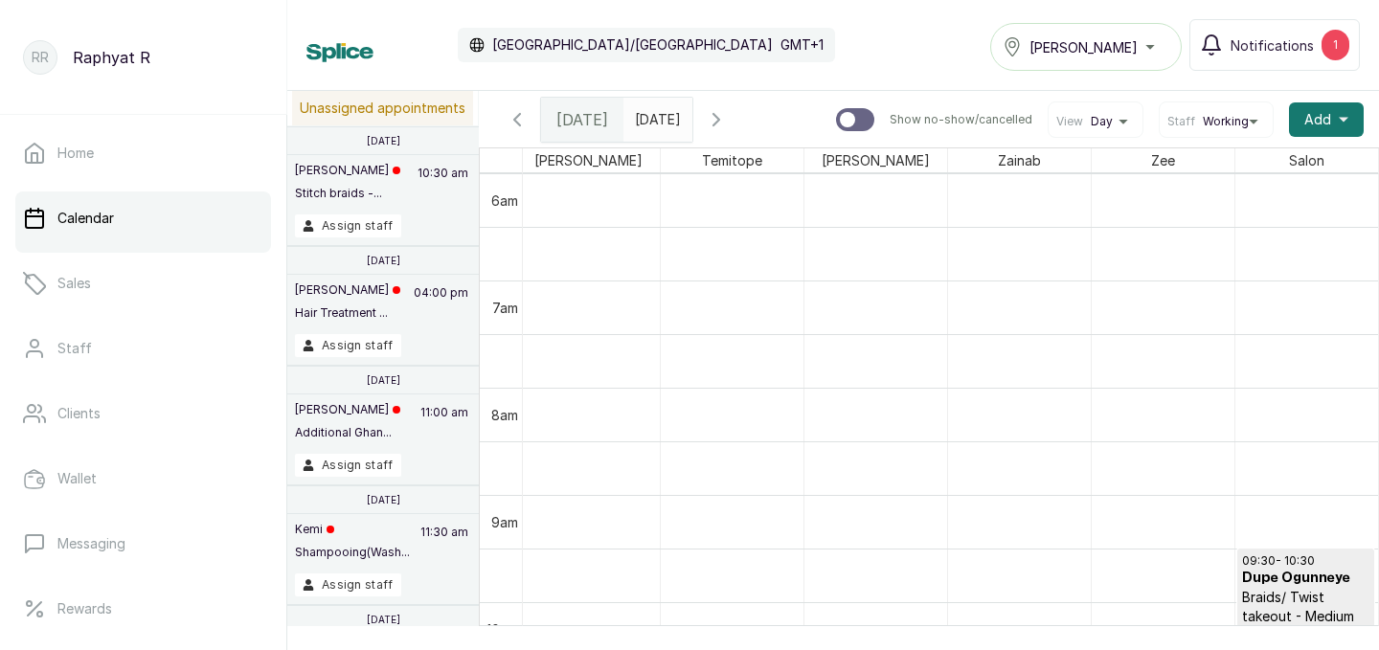
click at [0, 146] on div "Home Calendar Sales Staff Clients Wallet Messaging Rewards Catalogue Money Sett…" at bounding box center [143, 375] width 286 height 520
click at [655, 117] on input "[DATE]" at bounding box center [639, 115] width 31 height 33
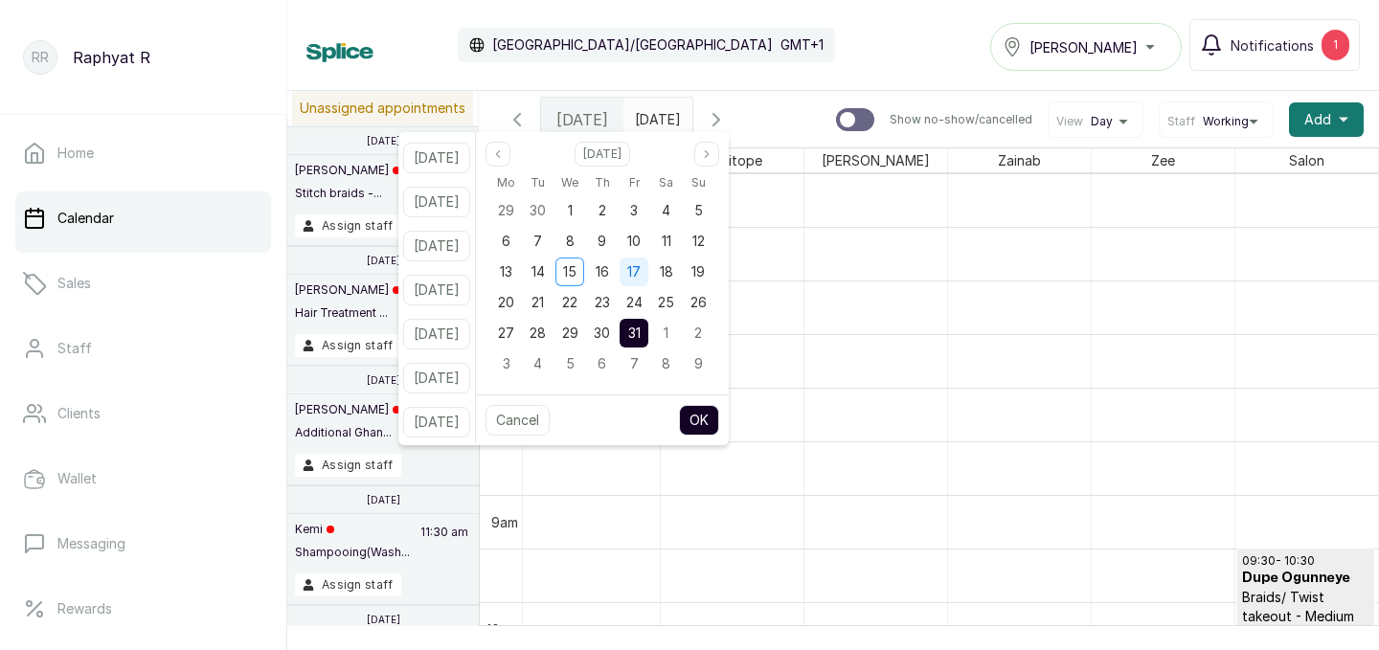
click at [641, 272] on span "17" at bounding box center [633, 271] width 13 height 16
click at [716, 415] on button "OK" at bounding box center [699, 420] width 40 height 31
type input "[DATE]"
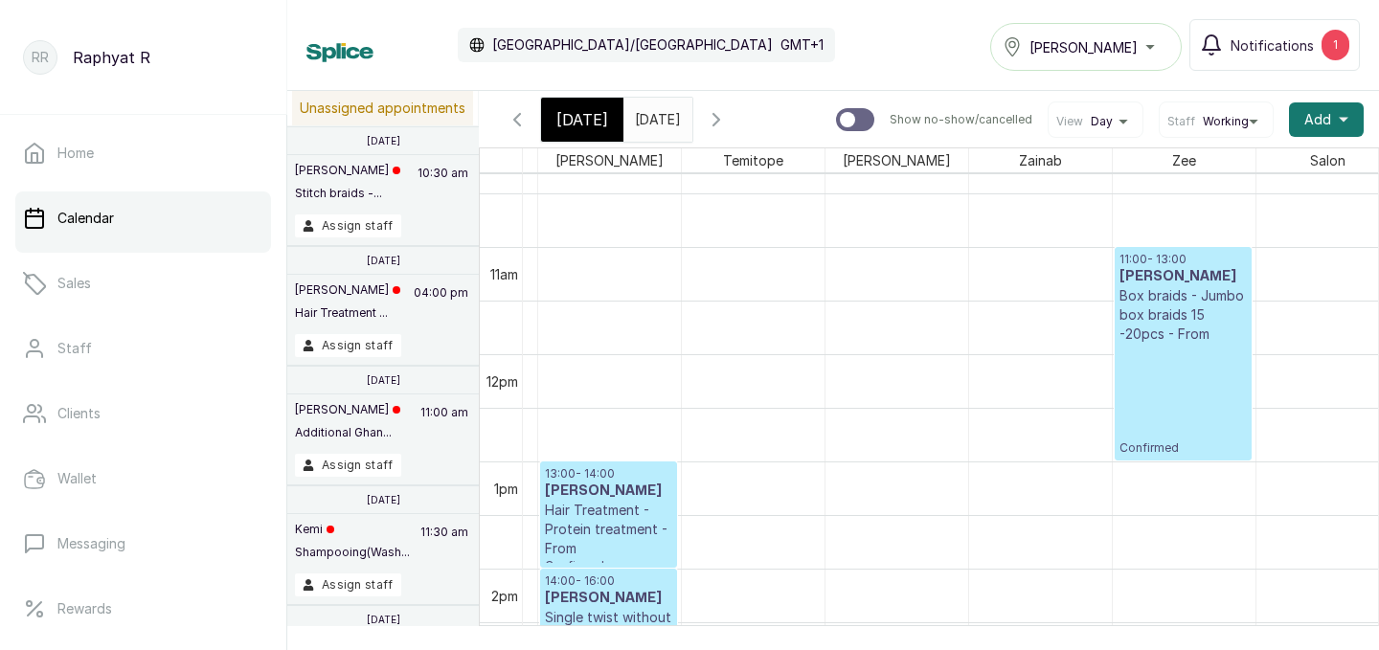
scroll to position [1113, 0]
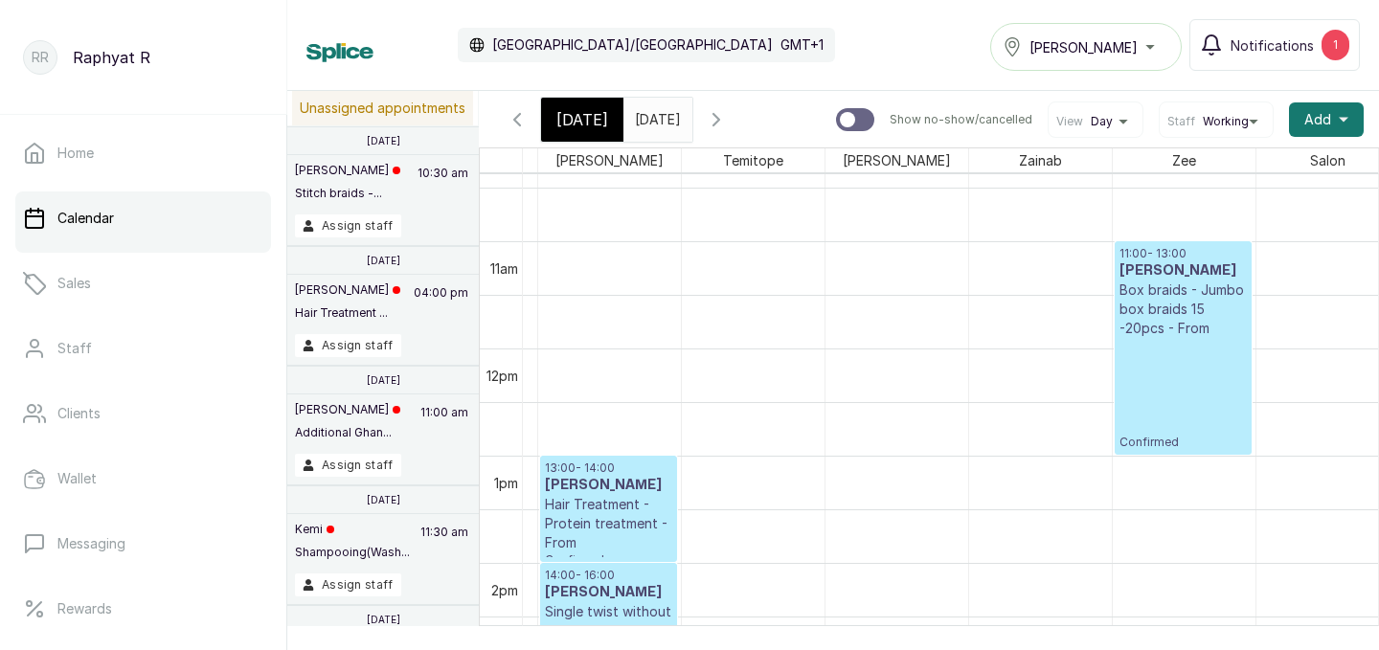
click at [1217, 325] on p "Box braids - Jumbo box braids 15 -20pcs - From" at bounding box center [1183, 309] width 127 height 57
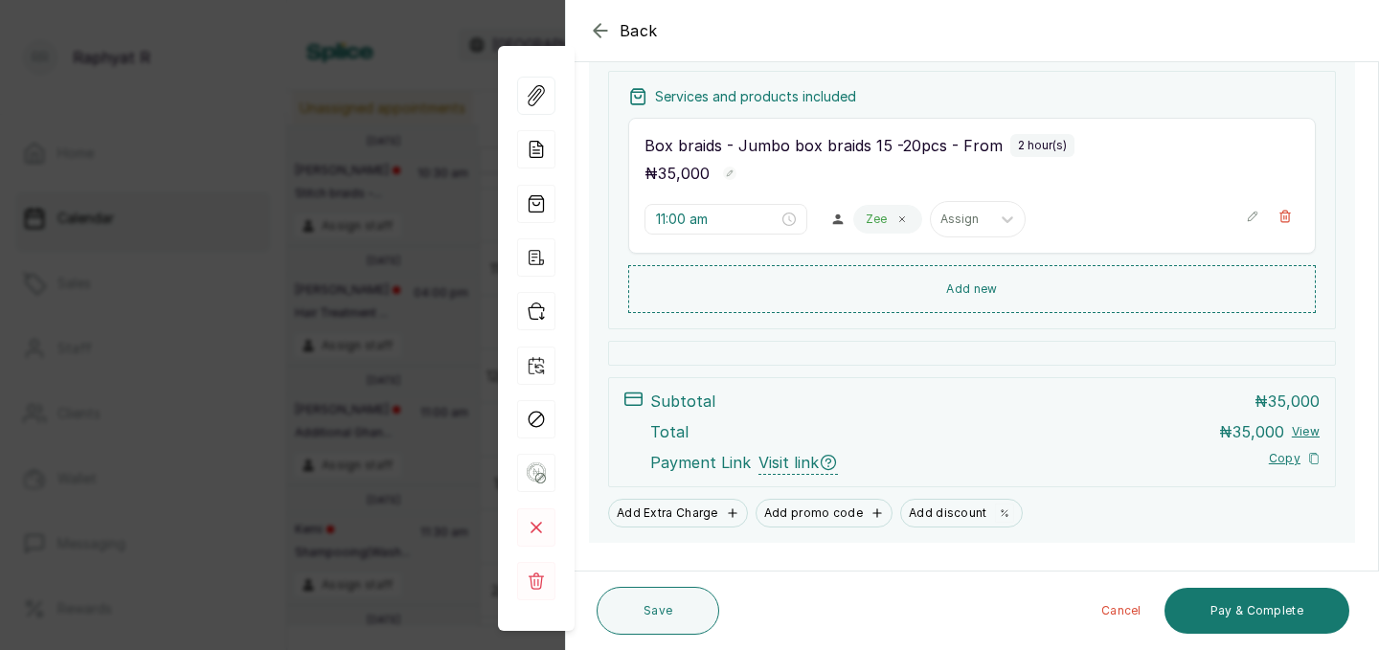
scroll to position [318, 0]
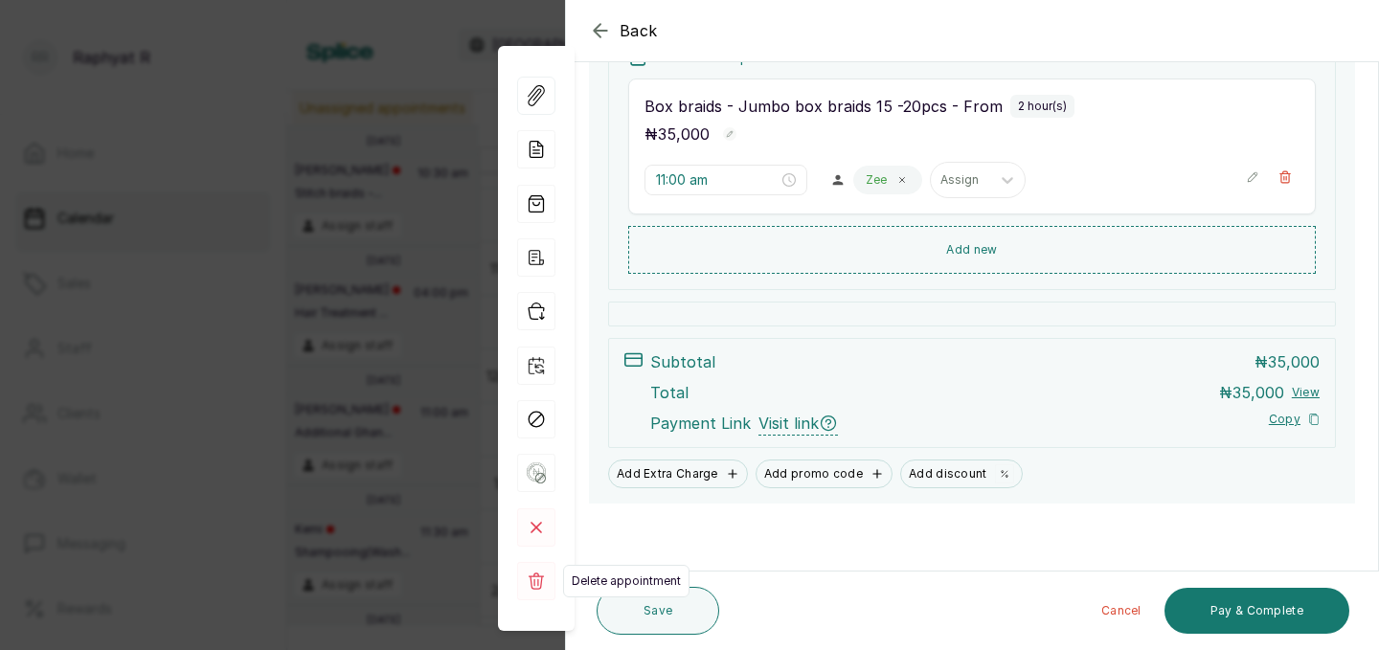
click at [539, 583] on rect at bounding box center [536, 581] width 38 height 38
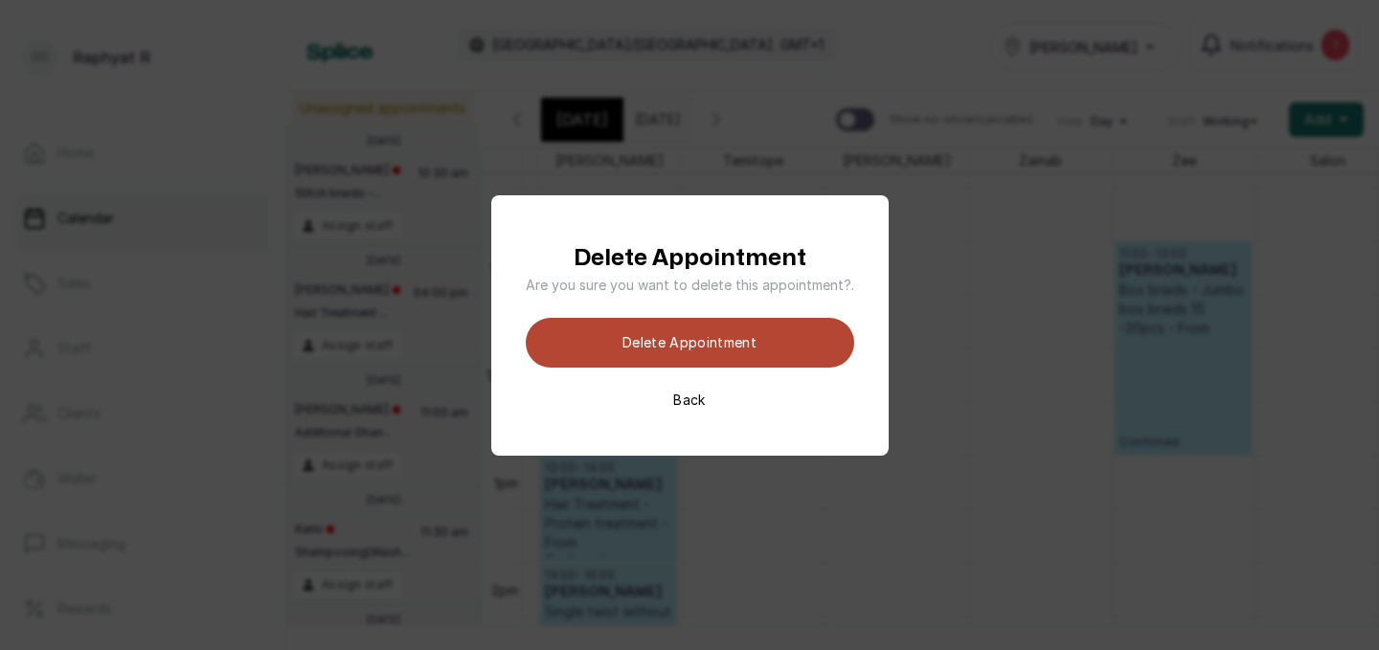
click at [729, 331] on button "Delete appointment" at bounding box center [690, 343] width 328 height 50
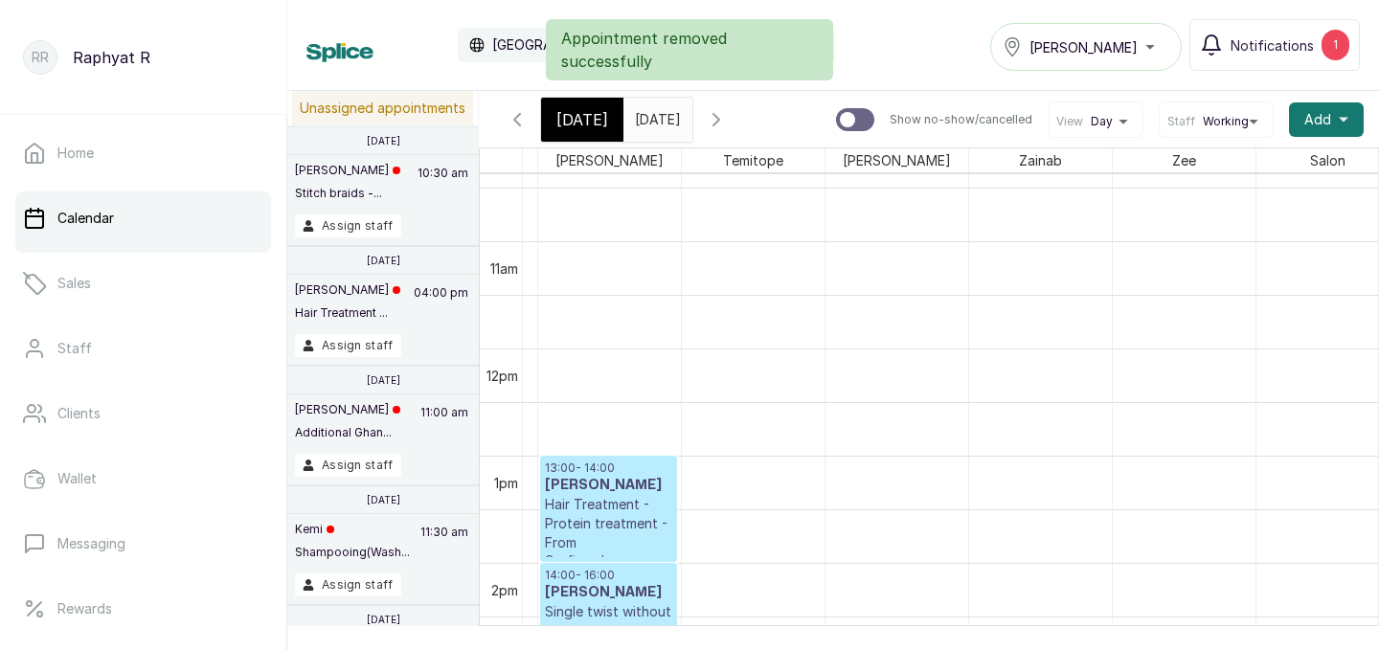
click at [567, 115] on span "[DATE]" at bounding box center [582, 119] width 52 height 23
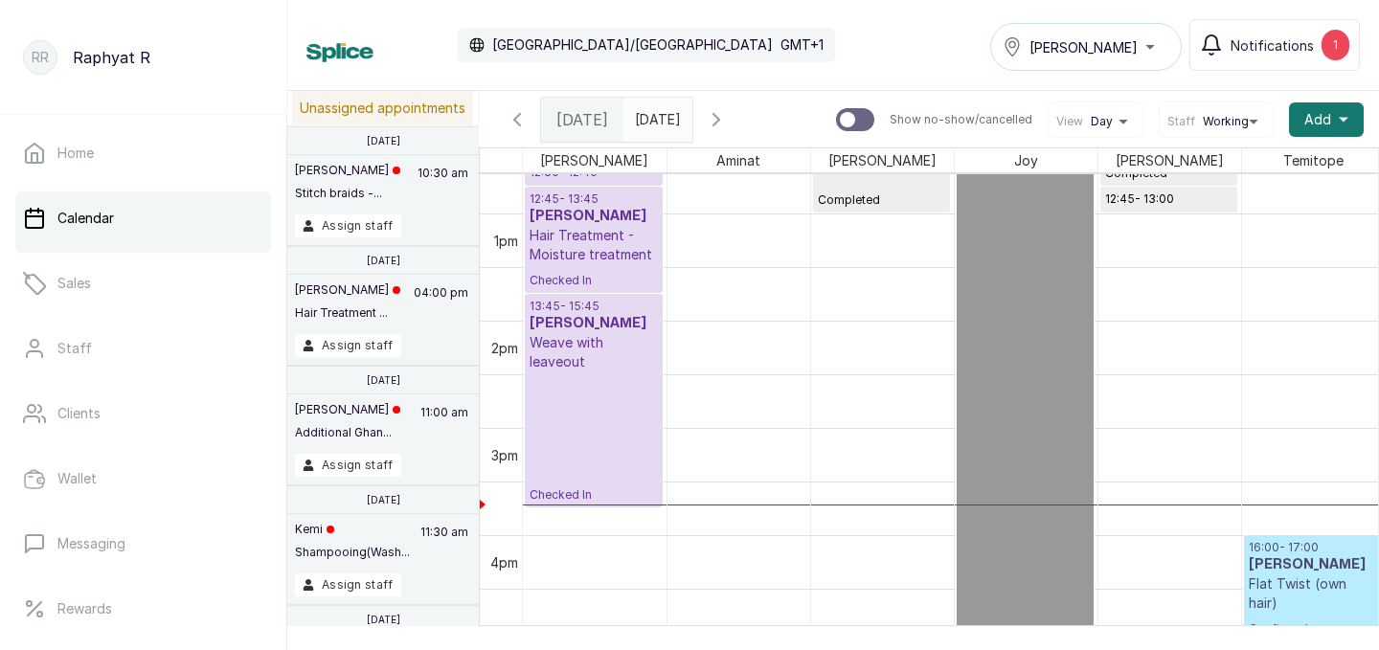
scroll to position [1312, 0]
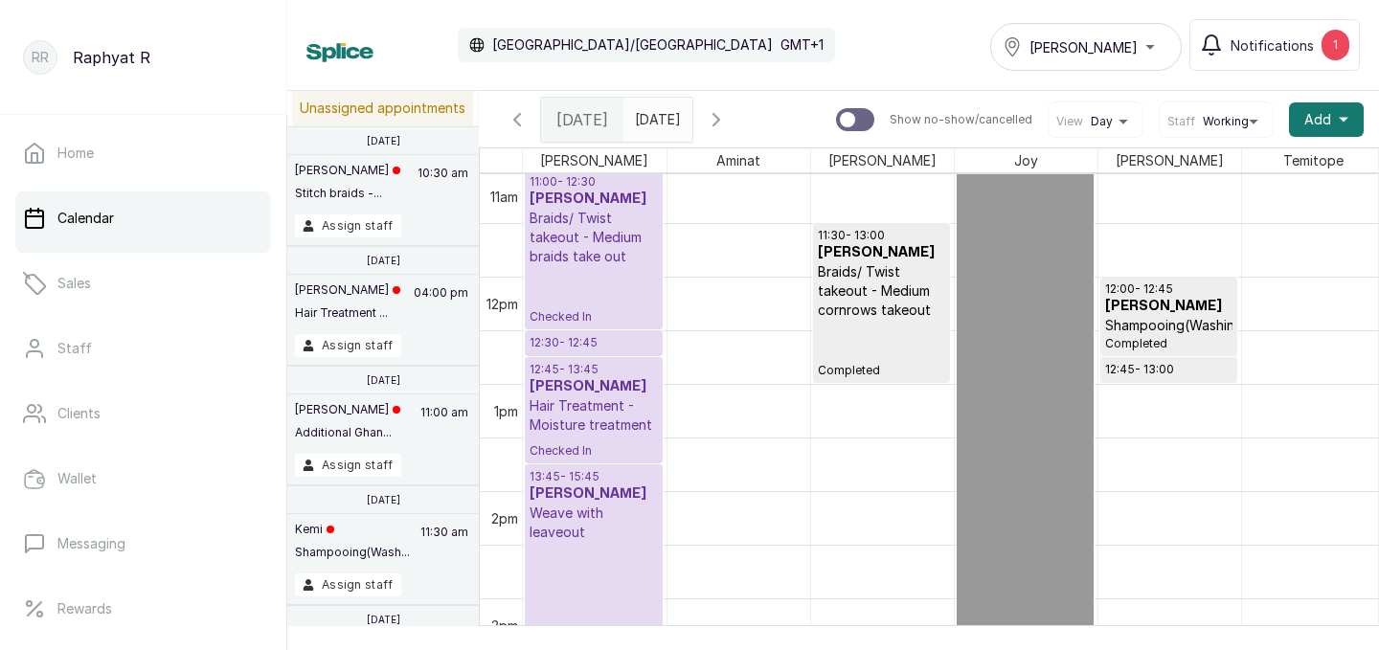
click at [605, 261] on p "Braids/ Twist takeout - Medium braids take out" at bounding box center [594, 237] width 128 height 57
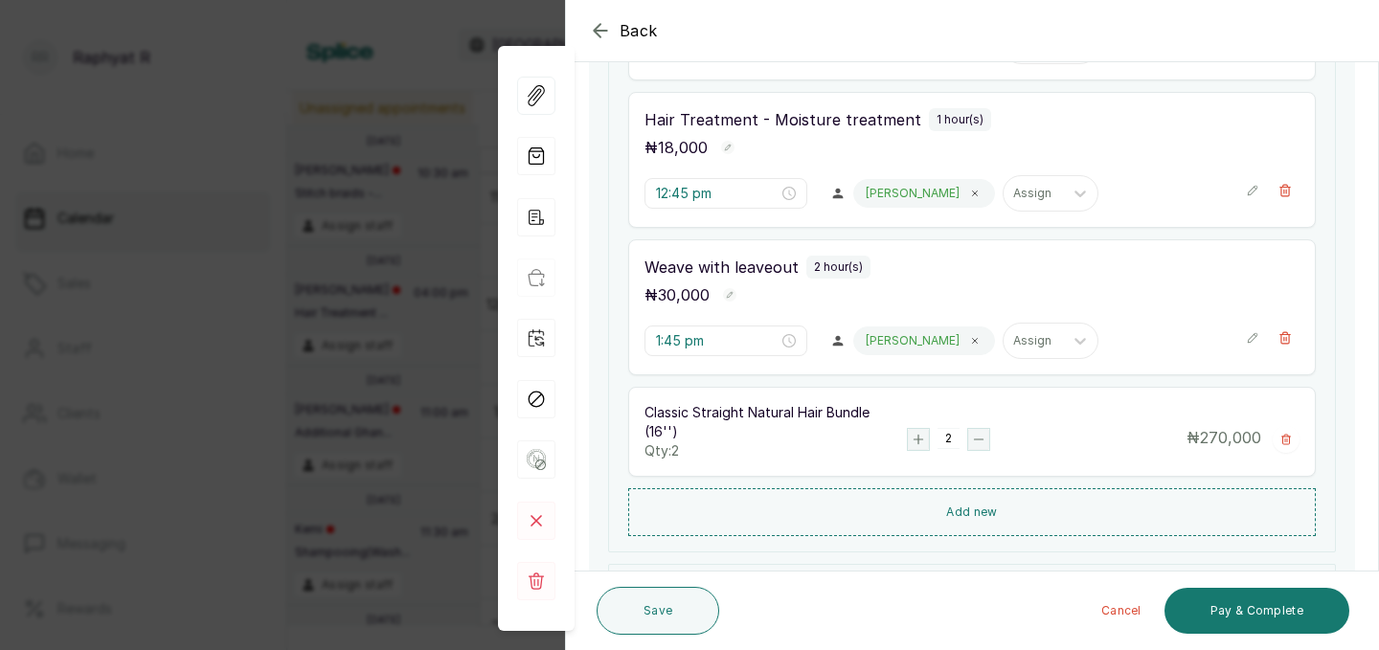
click at [600, 25] on icon "button" at bounding box center [600, 30] width 23 height 23
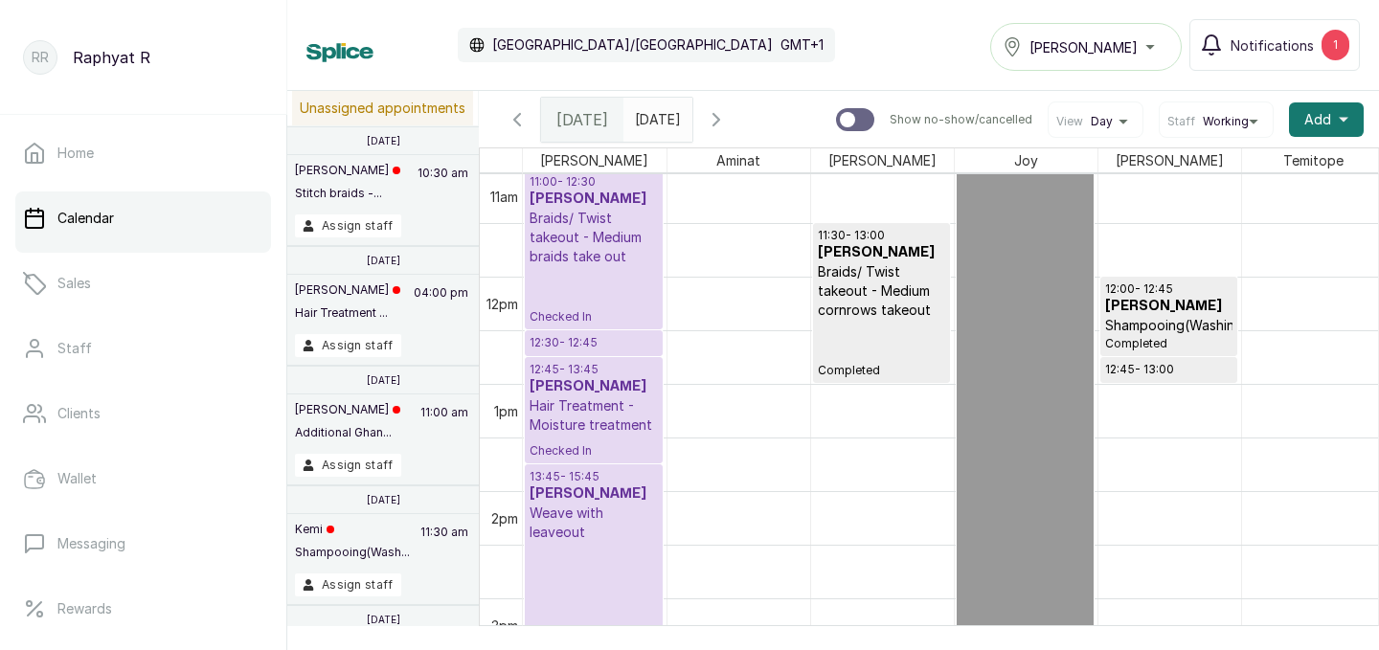
click at [600, 25] on div "Calendar [GEOGRAPHIC_DATA]/[GEOGRAPHIC_DATA] GMT+1 Tasala Ikoyi Notifications 1" at bounding box center [832, 45] width 1053 height 52
